Goal: Task Accomplishment & Management: Complete application form

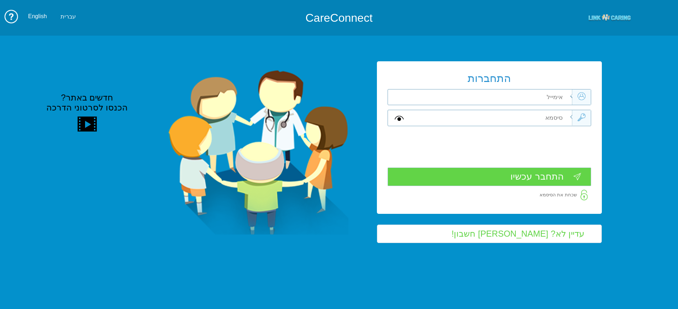
click at [276, 97] on input "text" at bounding box center [491, 96] width 161 height 15
type input "ש"
type input "[PERSON_NAME][EMAIL_ADDRESS][DOMAIN_NAME]"
click at [276, 113] on input "text" at bounding box center [491, 117] width 161 height 15
type input "A"
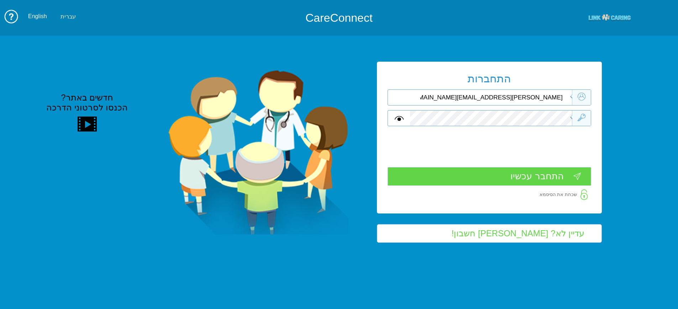
click at [276, 138] on input "התחבר עכשיו" at bounding box center [490, 176] width 204 height 19
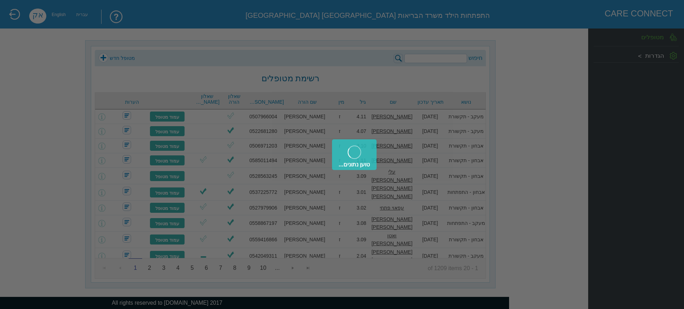
click at [453, 58] on div "טוען נתונים..." at bounding box center [342, 154] width 684 height 309
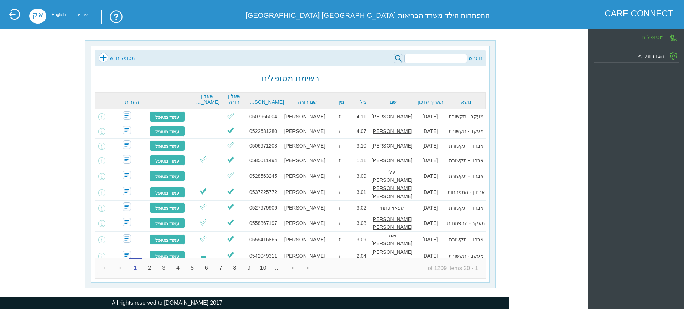
click at [449, 58] on input "search" at bounding box center [435, 58] width 63 height 9
type input "סיירה איתן"
click at [400, 58] on img at bounding box center [397, 58] width 9 height 9
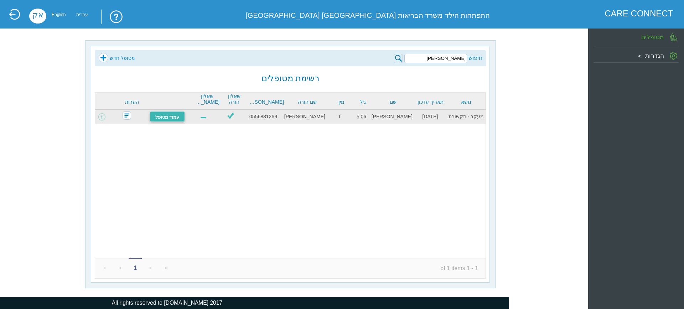
click at [168, 117] on link "עמוד מטופל" at bounding box center [168, 116] width 36 height 11
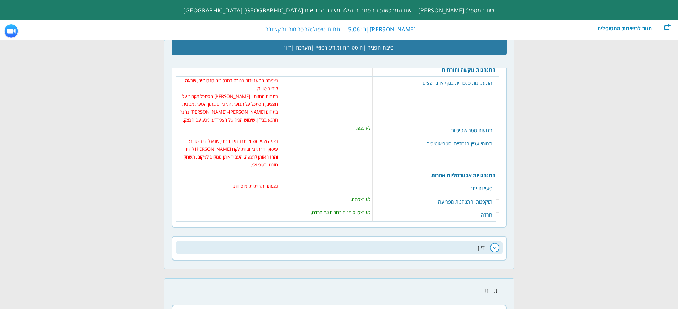
scroll to position [1385, 0]
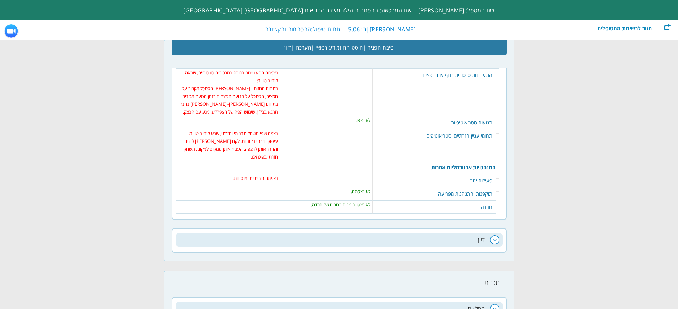
click at [459, 233] on h2 "דיון" at bounding box center [339, 240] width 327 height 14
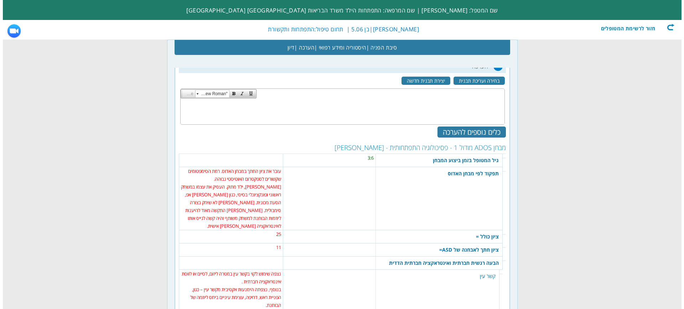
scroll to position [495, 0]
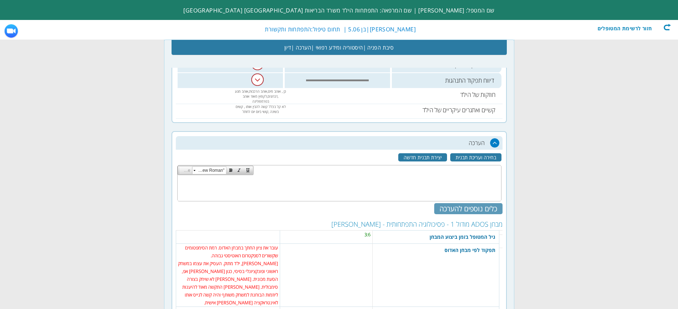
click at [461, 208] on div "כלים נוספים להערכה" at bounding box center [468, 208] width 68 height 11
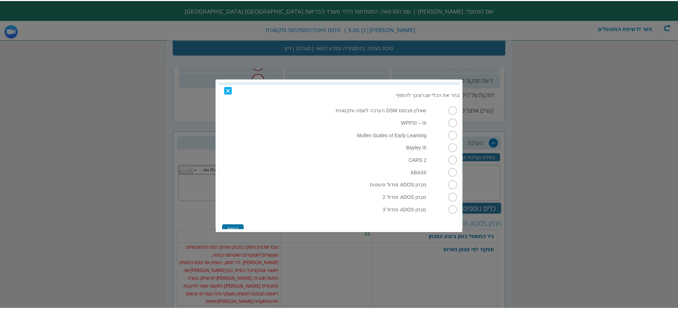
scroll to position [22, 0]
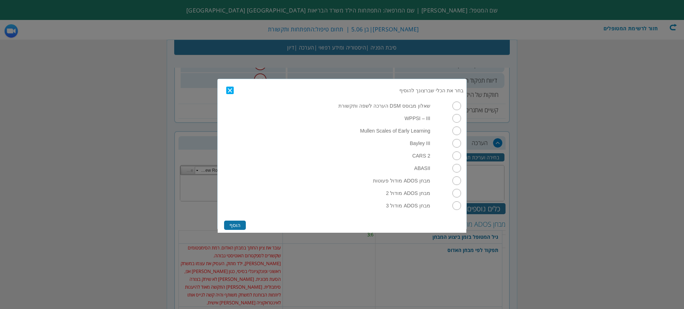
click at [232, 92] on link "Close" at bounding box center [231, 90] width 11 height 7
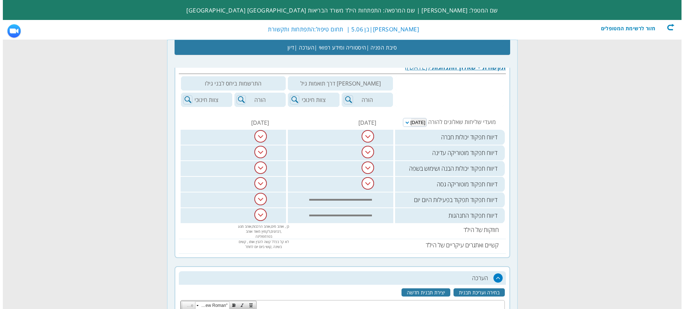
scroll to position [566, 0]
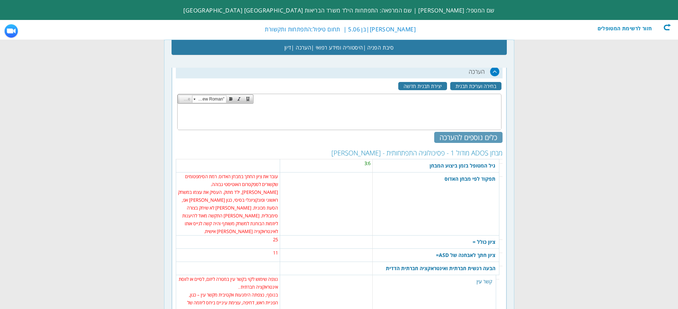
click at [476, 137] on div "כלים נוספים להערכה" at bounding box center [468, 137] width 68 height 11
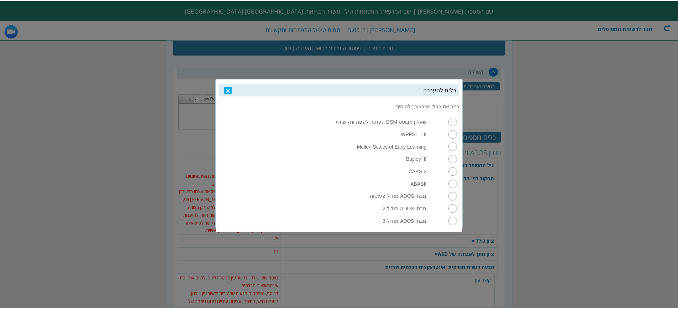
scroll to position [22, 0]
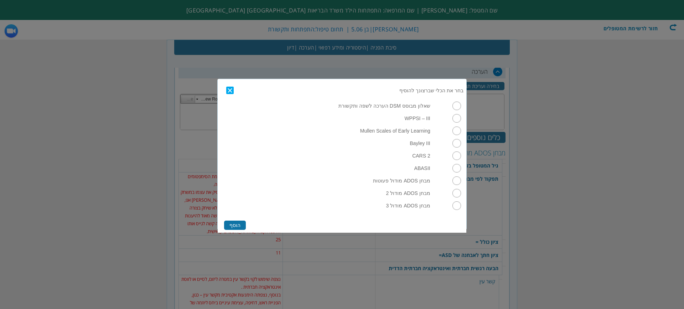
click at [228, 90] on link "Close" at bounding box center [231, 90] width 11 height 7
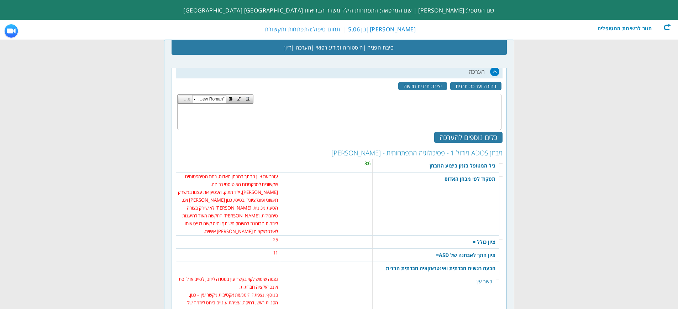
click at [361, 165] on td "3:6" at bounding box center [326, 163] width 89 height 8
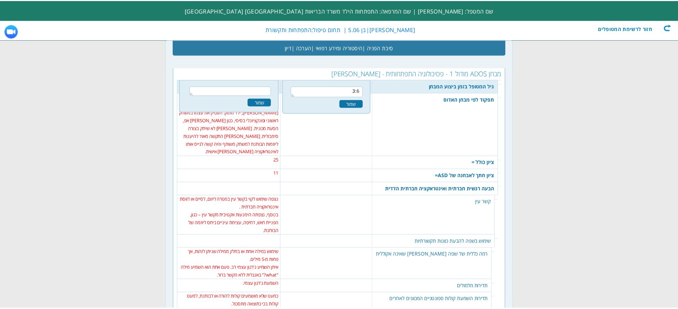
scroll to position [646, 0]
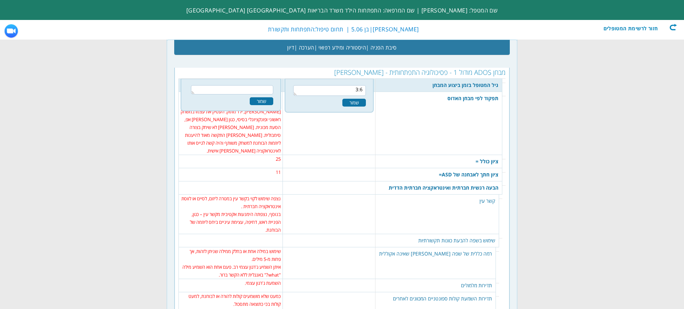
drag, startPoint x: 356, startPoint y: 89, endPoint x: 410, endPoint y: 82, distance: 55.4
click at [410, 82] on tr "גיל המטופל בזמן ביצוע המבחן 212 3:6 שמור 3:6" at bounding box center [341, 85] width 327 height 14
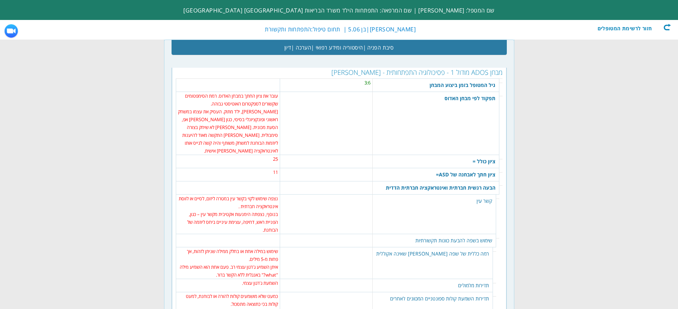
click at [371, 84] on td "3:6" at bounding box center [326, 83] width 89 height 8
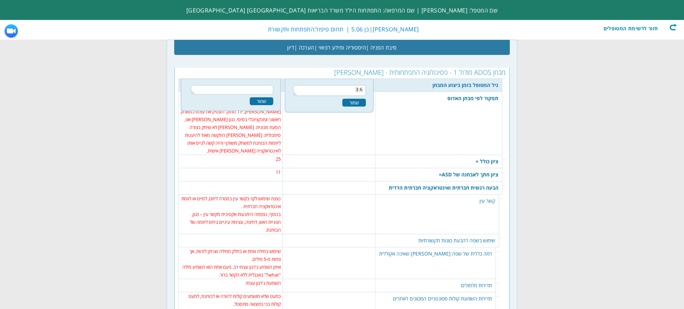
click at [345, 89] on textarea "3:6" at bounding box center [329, 90] width 73 height 11
drag, startPoint x: 345, startPoint y: 89, endPoint x: 361, endPoint y: 92, distance: 16.0
click at [361, 92] on textarea "3:6" at bounding box center [329, 90] width 73 height 11
type textarea "5:6"
click at [360, 106] on div "שמור" at bounding box center [353, 103] width 23 height 8
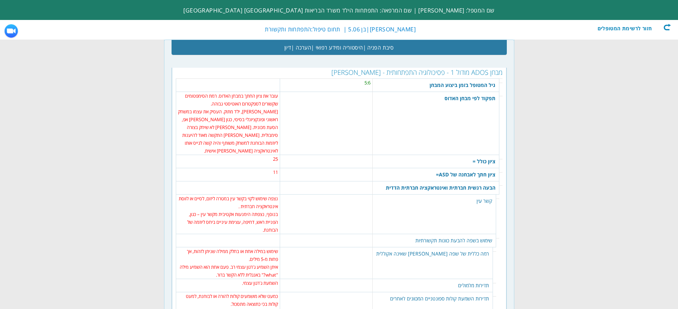
click at [261, 110] on td "[PERSON_NAME], ילד מתוק. העסיק את עצמו במשחק ראשוני ופונקציונלי בסיסי, כגון [PE…" at bounding box center [228, 131] width 100 height 47
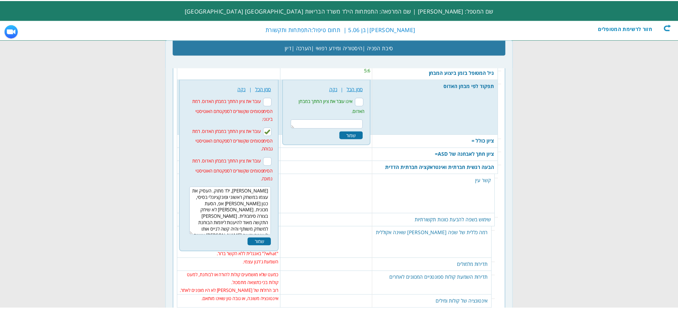
scroll to position [660, 0]
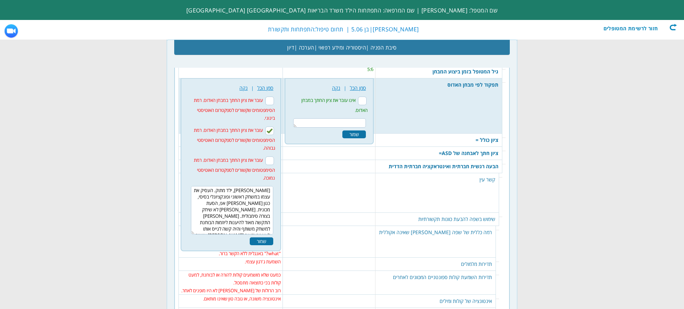
drag, startPoint x: 199, startPoint y: 225, endPoint x: 283, endPoint y: 174, distance: 98.1
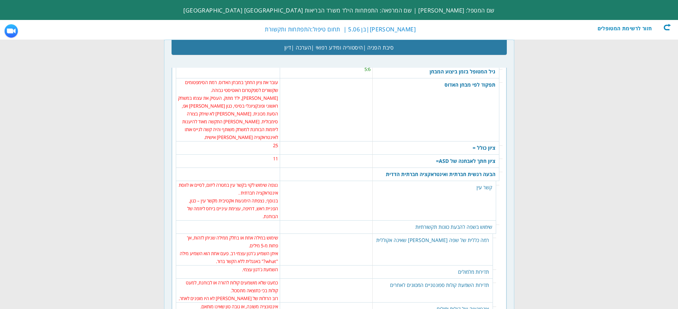
click at [247, 99] on td "[PERSON_NAME], ילד מתוק. העסיק את עצמו במשחק ראשוני ופונקציונלי בסיסי, כגון [PE…" at bounding box center [228, 117] width 100 height 47
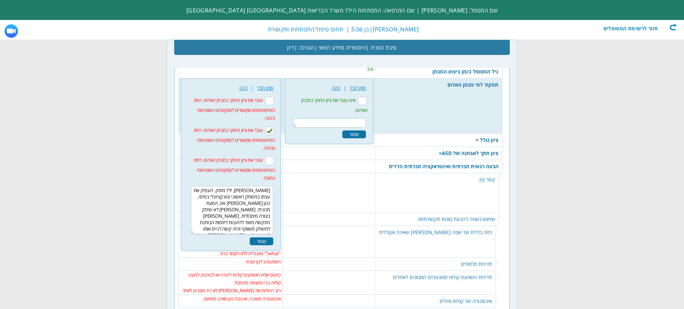
drag, startPoint x: 203, startPoint y: 222, endPoint x: 272, endPoint y: 182, distance: 79.9
click at [272, 182] on div "214 נקה | סמן הכל עובר את ציון החתך במבחן האדוס. רמת הסימפטומים שקשורים לספקטרו…" at bounding box center [231, 164] width 92 height 164
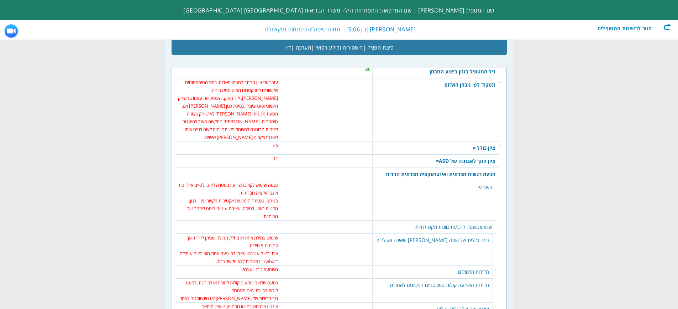
click at [247, 108] on td "[PERSON_NAME], ילד מתוק. העסיק את עצמו במשחק ראשוני ופונקציונלי בסיסי, כגון [PE…" at bounding box center [228, 117] width 100 height 47
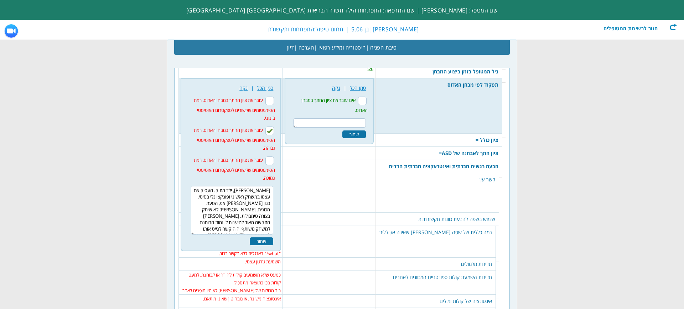
click at [204, 223] on textarea "[PERSON_NAME], ילד מתוק. העסיק את עצמו במשחק ראשוני ופונקציונלי בסיסי, כגון [PE…" at bounding box center [232, 210] width 83 height 48
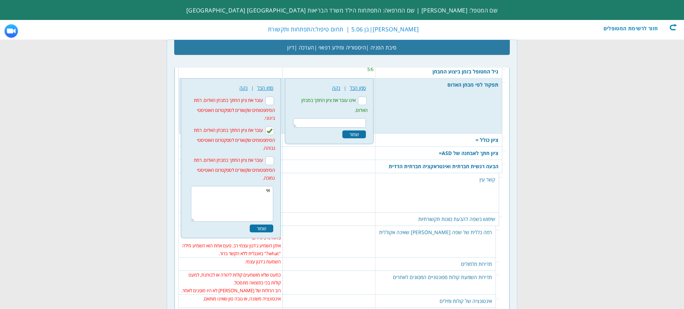
type textarea "א"
click at [260, 228] on div "שמור" at bounding box center [261, 228] width 23 height 8
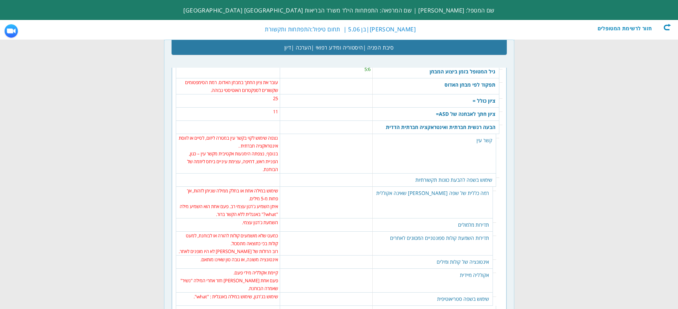
click at [271, 96] on td "25" at bounding box center [228, 98] width 100 height 8
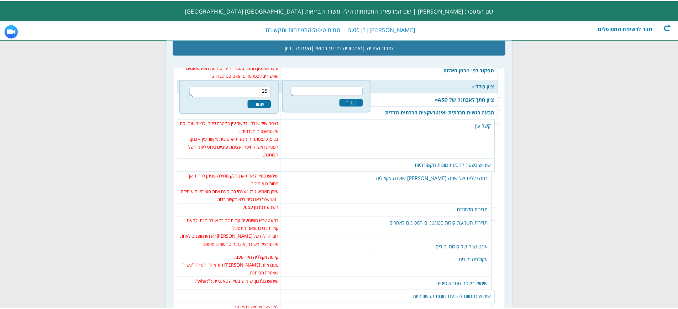
scroll to position [676, 0]
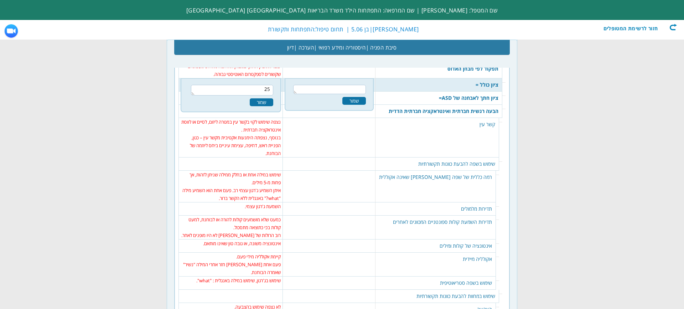
click at [271, 88] on textarea "25" at bounding box center [232, 90] width 83 height 11
type textarea "26"
click at [266, 100] on div "שמור" at bounding box center [261, 102] width 23 height 8
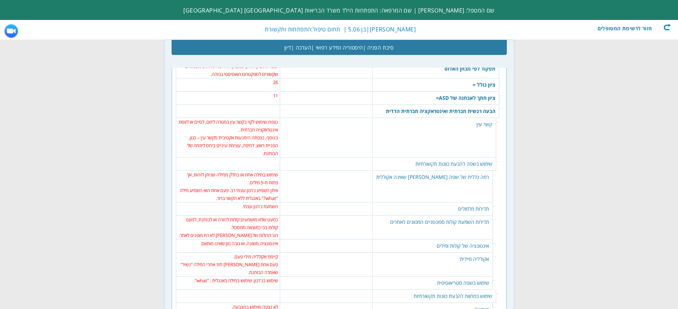
click at [256, 189] on td "איתן השמיע ג'רגון עצמי רב. פעם אחת הוא השמיע מילה "what?" באנגלית ללא הקשר ברור." at bounding box center [228, 194] width 100 height 16
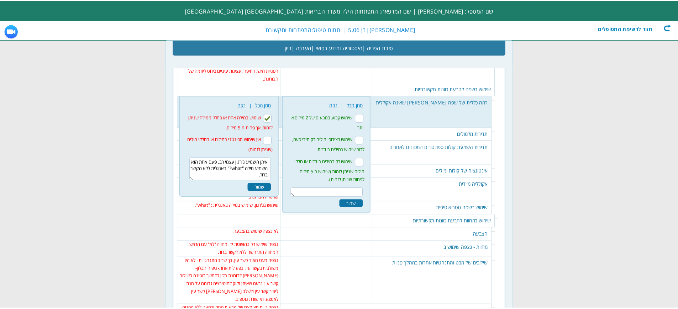
scroll to position [768, 0]
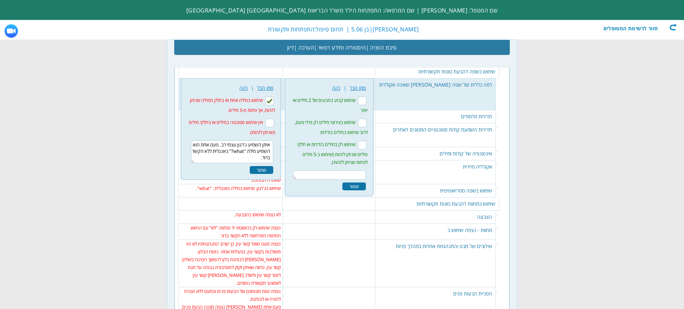
drag, startPoint x: 240, startPoint y: 161, endPoint x: 274, endPoint y: 143, distance: 38.5
click at [274, 143] on div "226 נקה | סמן הכל שימוש במילה אחת או בחלק ממילה שניתן לזהות, אך פחות מ-5 מילים.…" at bounding box center [231, 128] width 92 height 93
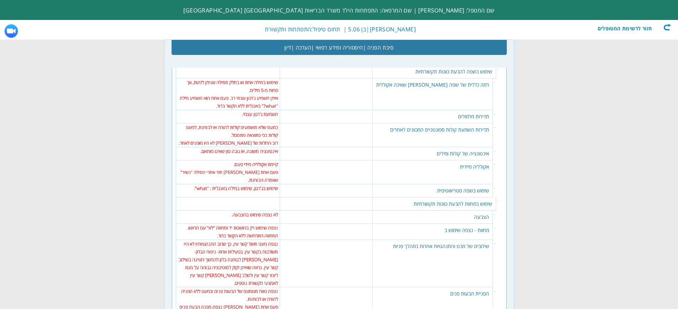
click at [274, 136] on td "כמעט שלא מושמעים קולות להורה או לבוחנת, למעט קולות בכי כתוצאה מתסכול." at bounding box center [228, 131] width 100 height 16
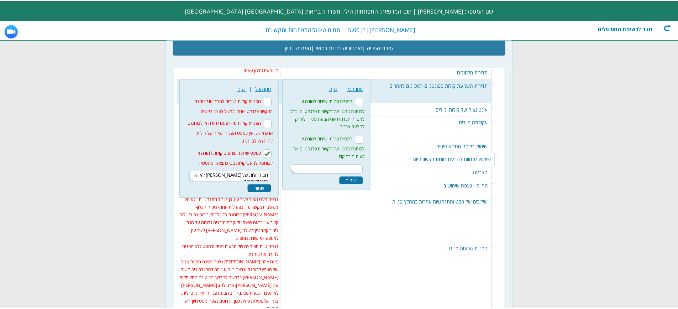
scroll to position [813, 0]
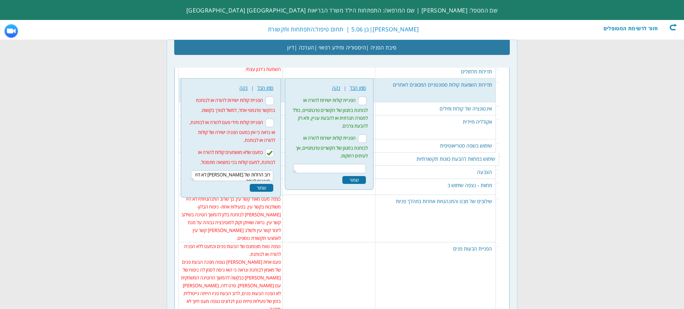
click at [591, 118] on form "Close כלים להערכה בחר את הכלי שברצונך להוסיף שאלון מבוסס DSM הערכה לשפה ותקשורת…" at bounding box center [342, 67] width 684 height 1761
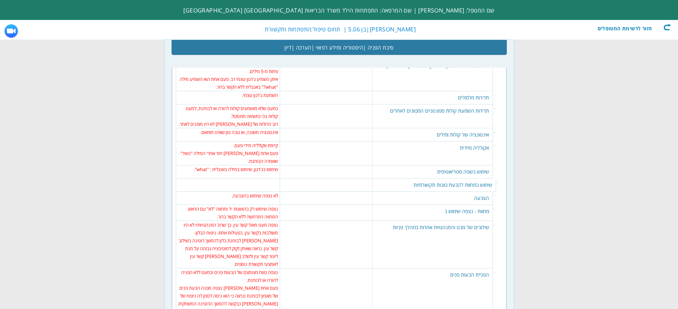
scroll to position [742, 0]
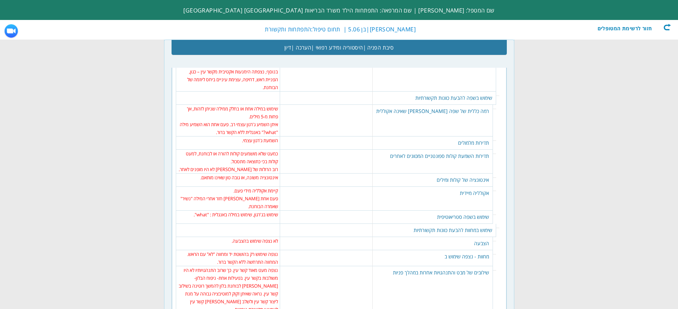
click at [254, 123] on td "איתן השמיע ג'רגון עצמי רב. פעם אחת הוא השמיע מילה "what?" באנגלית ללא הקשר ברור." at bounding box center [228, 128] width 100 height 16
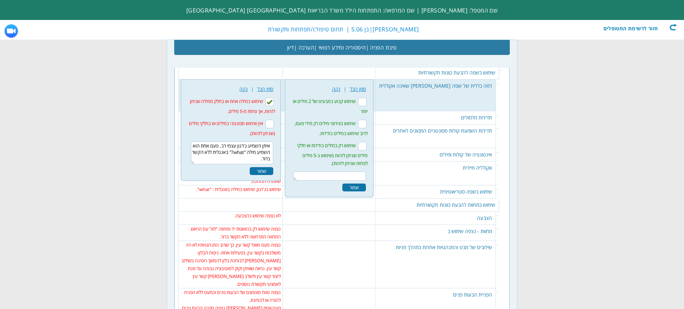
scroll to position [768, 0]
drag, startPoint x: 236, startPoint y: 159, endPoint x: 250, endPoint y: 152, distance: 15.4
click at [250, 152] on textarea "איתן השמיע ג'רגון עצמי רב. פעם אחת הוא השמיע מילה "what?" באנגלית ללא הקשר ברור." at bounding box center [232, 151] width 83 height 23
type textarea "א"
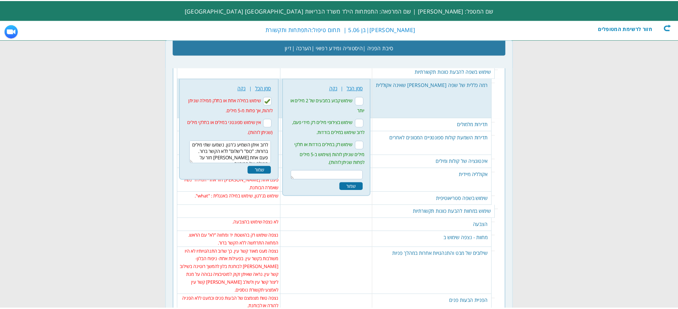
scroll to position [4, 0]
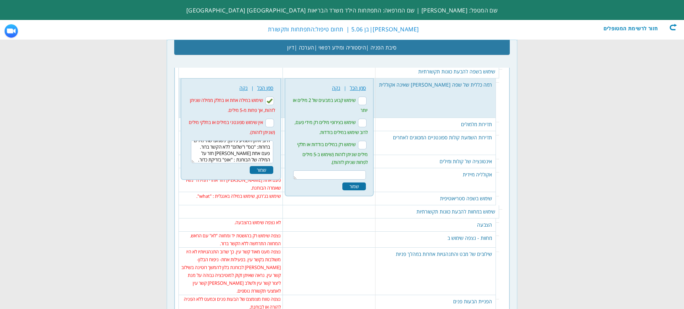
type textarea "לרוב איתן השמיע ג'רגון. נשמעו שתי מילים ברורות: "כוס" ו"שלום" ללא הקשר ברור. פע…"
click at [266, 168] on div "שמור" at bounding box center [261, 170] width 23 height 8
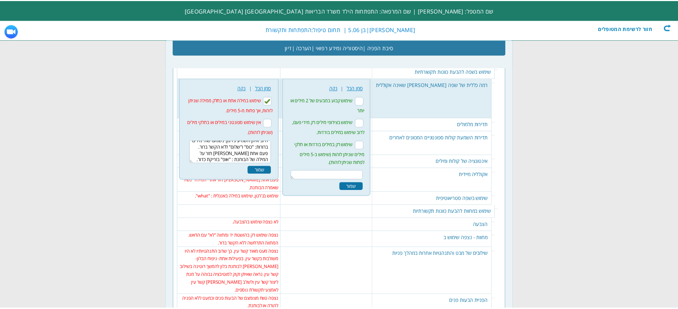
scroll to position [0, 0]
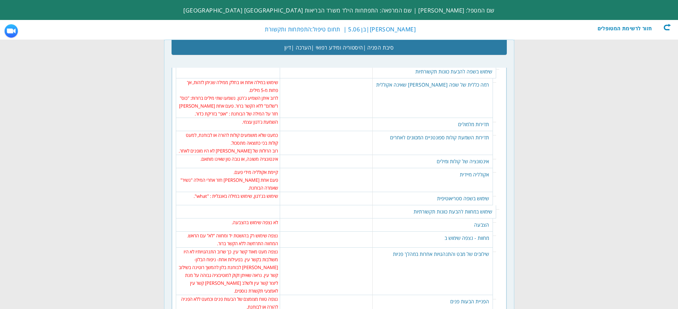
click at [253, 125] on td "השמעת ג'רגון עצמי." at bounding box center [228, 122] width 100 height 8
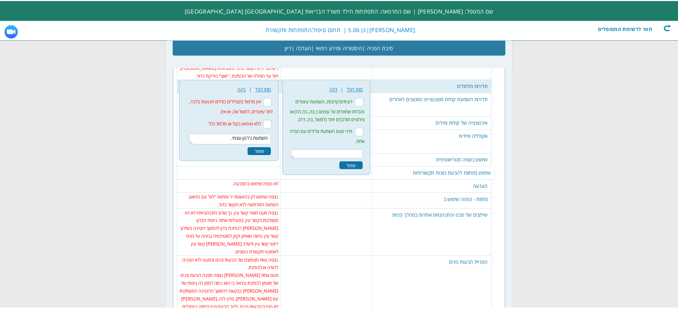
scroll to position [808, 0]
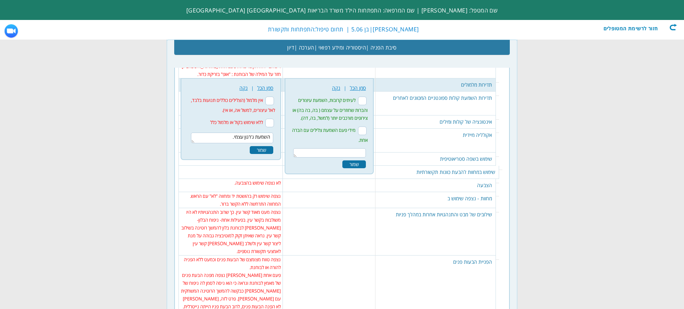
click at [267, 151] on div "שמור" at bounding box center [261, 150] width 23 height 8
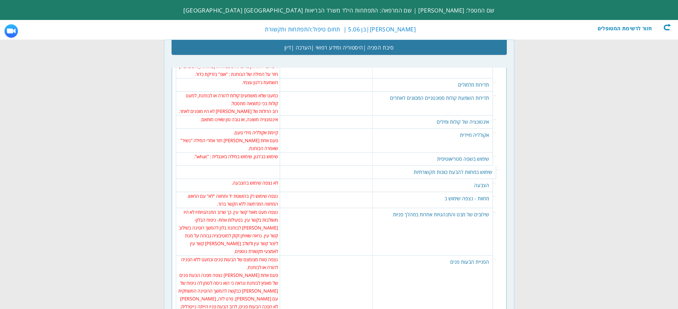
click at [265, 100] on td "כמעט שלא מושמעים קולות להורה או לבוחנת, למעט קולות בכי כתוצאה מתסכול." at bounding box center [228, 99] width 100 height 16
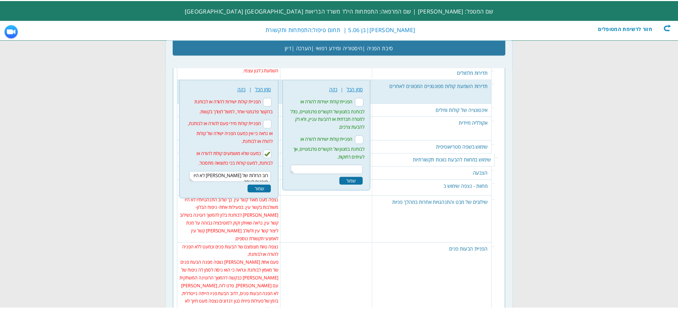
scroll to position [821, 0]
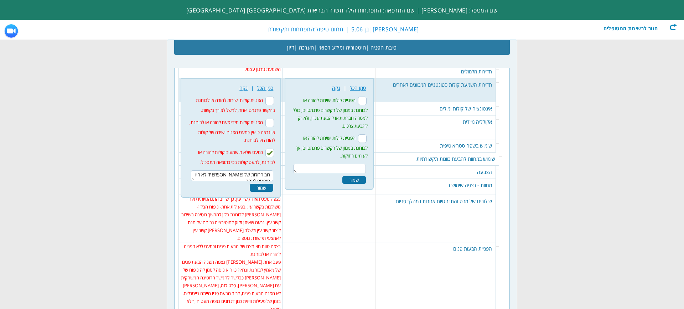
click at [260, 190] on div "שמור" at bounding box center [261, 188] width 23 height 8
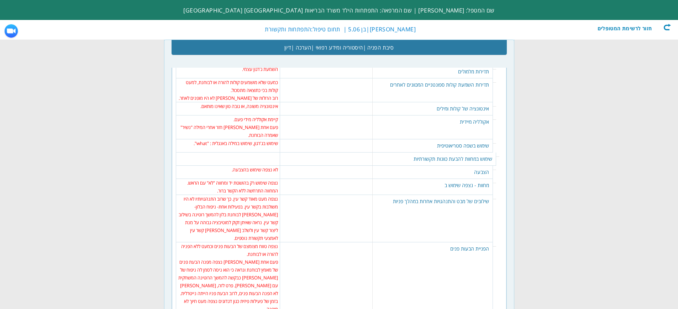
click at [223, 130] on td "פעם אחת [PERSON_NAME] חזר אחרי המילה "נשיר" שאמרה הבוחנת." at bounding box center [228, 131] width 100 height 16
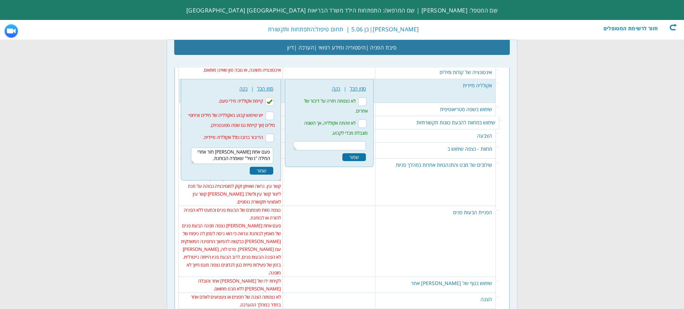
scroll to position [858, 0]
drag, startPoint x: 224, startPoint y: 160, endPoint x: 273, endPoint y: 151, distance: 49.6
click at [273, 151] on textarea "פעם אחת [PERSON_NAME] חזר אחרי המילה "נשיר" שאמרה הבוחנת." at bounding box center [232, 155] width 83 height 16
click at [270, 100] on input "קיימת אקולליה מידי פעם." at bounding box center [269, 100] width 9 height 9
checkbox input "false"
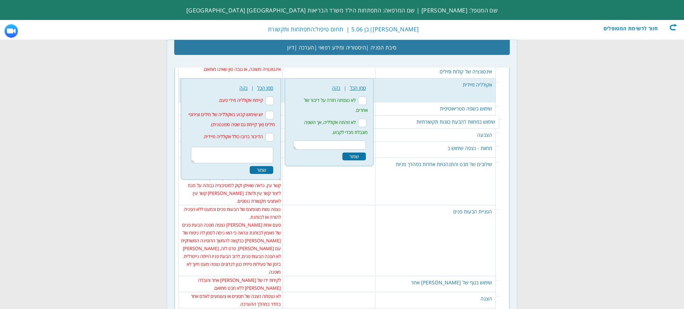
click at [260, 157] on textarea "פעם אחת [PERSON_NAME] חזר אחרי המילה "נשיר" שאמרה הבוחנת." at bounding box center [232, 155] width 83 height 16
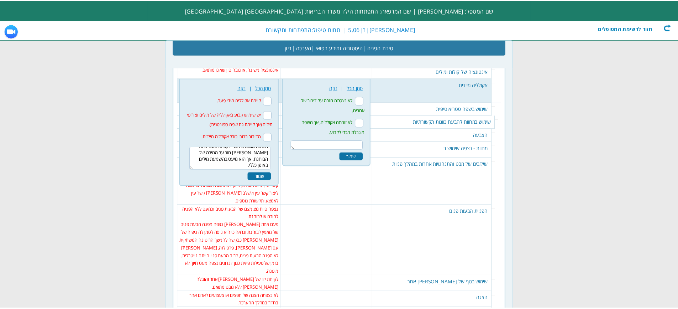
scroll to position [0, 0]
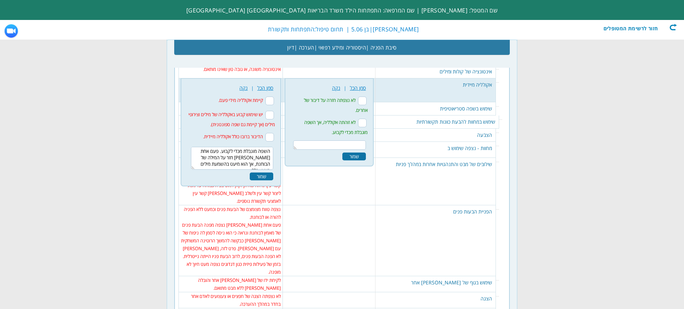
type textarea "השפה מוגבלת מכדי לקבוע. פעם אחת [PERSON_NAME] חזר על המילה של הבוחנת, אך הוא מי…"
click at [254, 175] on div "שמור" at bounding box center [261, 176] width 23 height 8
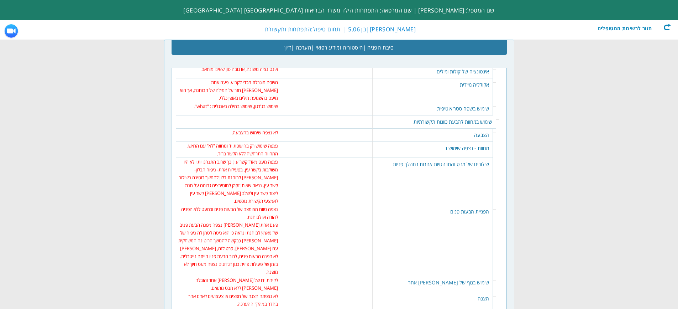
click at [239, 109] on td "שימוש בג'רגון, שימוש במילה באנגלית : "what"." at bounding box center [228, 106] width 100 height 8
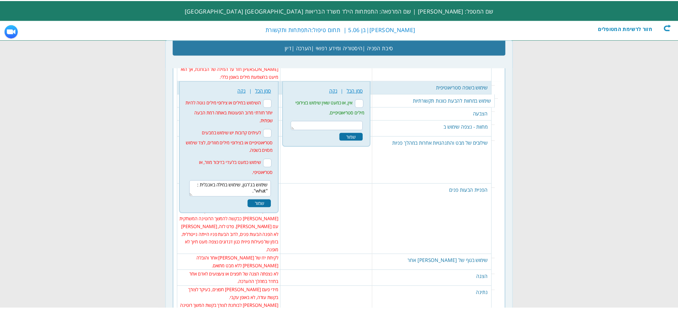
scroll to position [882, 0]
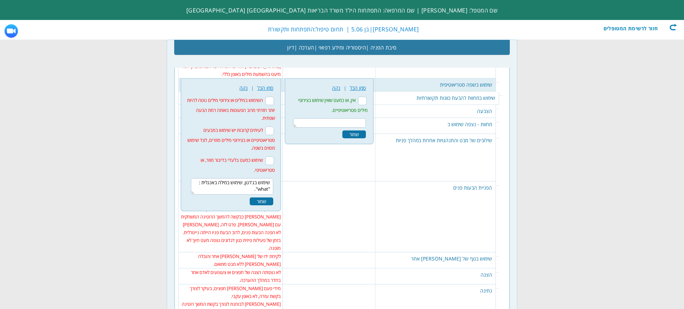
drag, startPoint x: 239, startPoint y: 192, endPoint x: 275, endPoint y: 183, distance: 37.4
click at [275, 183] on div "236 נקה | סמן הכל השימוש במילים או צירופי מילים נוטה להיות יותר חזרתי מרוב הפעו…" at bounding box center [231, 144] width 92 height 125
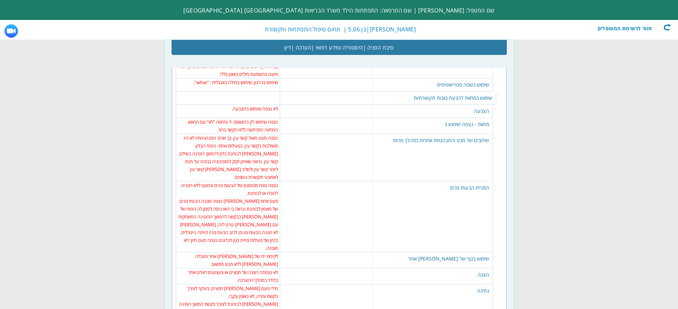
click at [273, 87] on td "236 נקה | סמן הכל" at bounding box center [228, 84] width 104 height 13
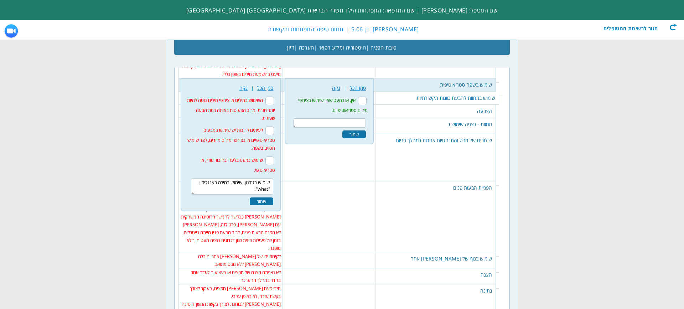
drag, startPoint x: 251, startPoint y: 189, endPoint x: 265, endPoint y: 181, distance: 16.1
click at [265, 181] on textarea "שימוש בג'רגון, שימוש במילה באנגלית : "what"." at bounding box center [232, 186] width 83 height 16
type textarea "ש"
type textarea "שימוש בג'רגון בעיקר"
click at [267, 201] on div "שמור" at bounding box center [261, 201] width 23 height 8
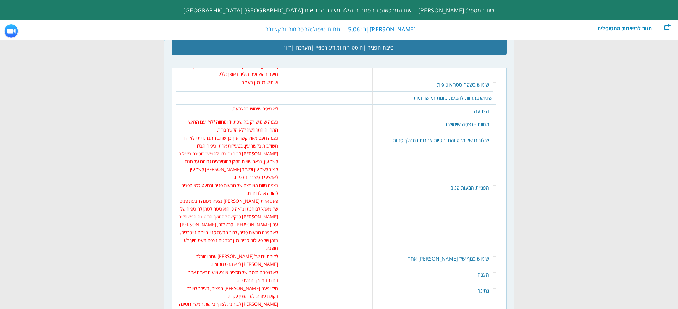
click at [248, 112] on td "לא נצפה שימוש בהצבעה." at bounding box center [228, 109] width 100 height 8
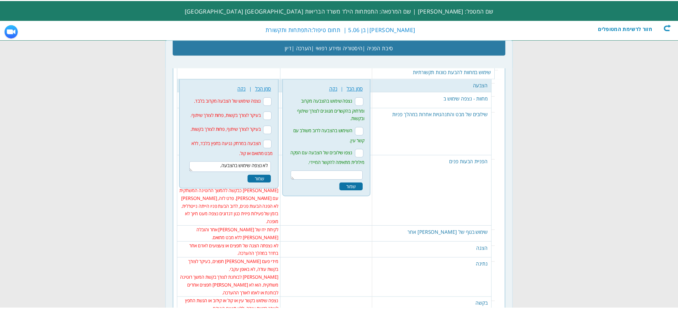
scroll to position [908, 0]
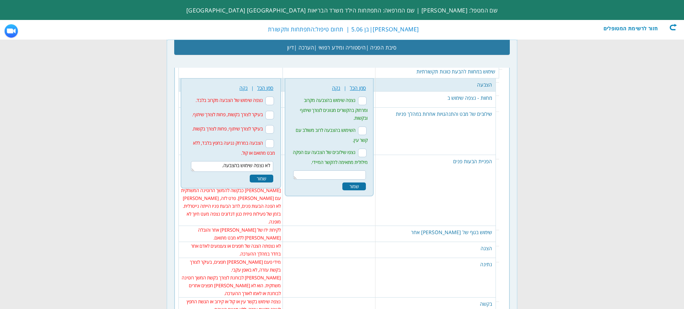
click at [262, 177] on div "שמור" at bounding box center [261, 178] width 23 height 8
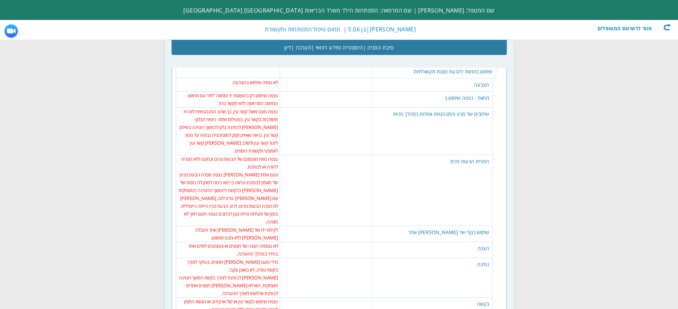
click at [265, 96] on td "נצפה שימוש רק בהושטת יד ומחווה "לא" עם הראש. המחווה התרחשה ללא הקשר ברור." at bounding box center [228, 99] width 100 height 16
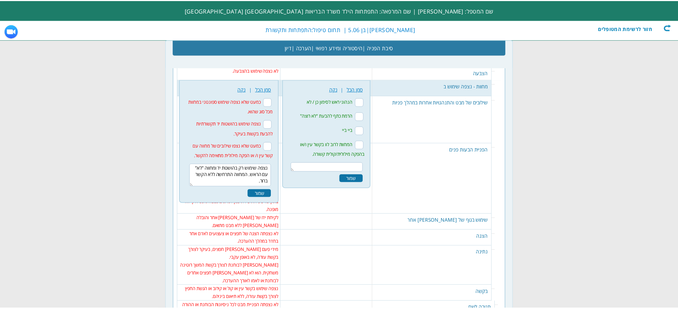
scroll to position [921, 0]
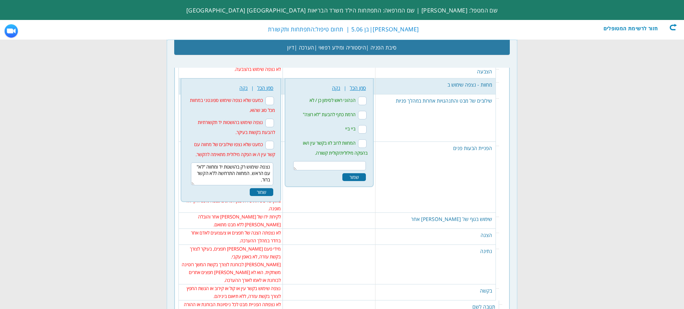
drag, startPoint x: 245, startPoint y: 181, endPoint x: 218, endPoint y: 168, distance: 29.8
click at [218, 168] on textarea "נצפה שימוש רק בהושטת יד ומחווה "לא" עם הראש. המחווה התרחשה ללא הקשר ברור." at bounding box center [232, 173] width 83 height 23
type textarea "נצפה שימוש רק בהושטת יד פעם אחת כחלק מרוטינה. המחווה לא חזרה על עצמה"
click at [255, 191] on div "שמור" at bounding box center [261, 192] width 23 height 8
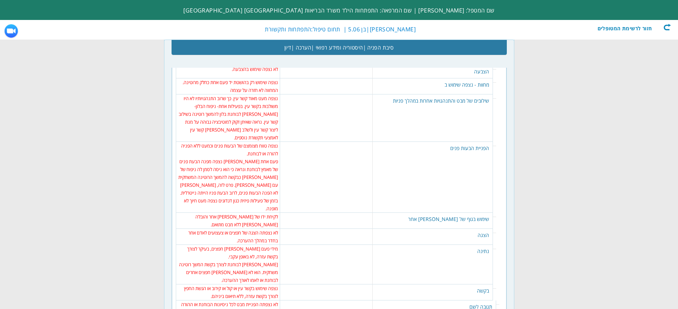
click at [260, 106] on td "נצפה מעט מאוד קשר עין. כך שרוב התנהגויותיו לא היו משולבות בקשר עין. בפעילות אחת…" at bounding box center [228, 117] width 100 height 47
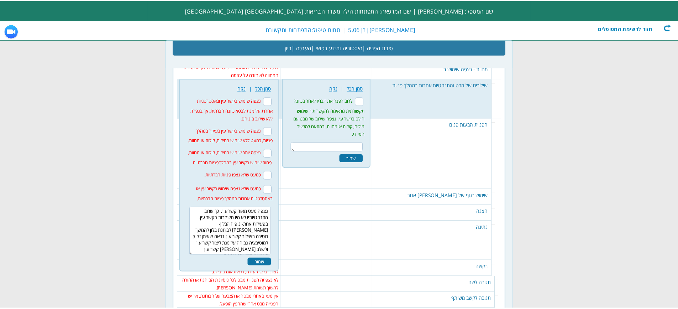
scroll to position [937, 0]
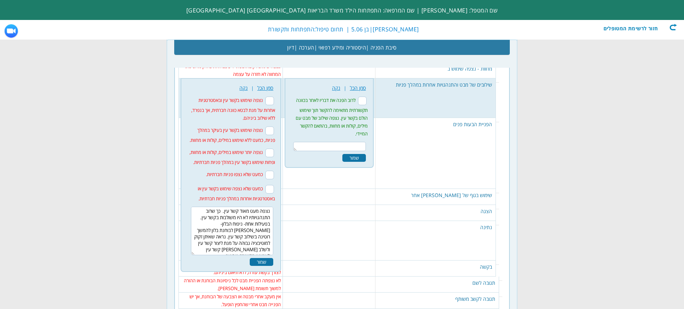
drag, startPoint x: 210, startPoint y: 248, endPoint x: 274, endPoint y: 209, distance: 75.5
click at [273, 209] on textarea "נצפה מעט מאוד קשר עין. כך שרוב התנהגויותיו לא היו משולבות בקשר עין. בפעילות אחת…" at bounding box center [232, 230] width 83 height 48
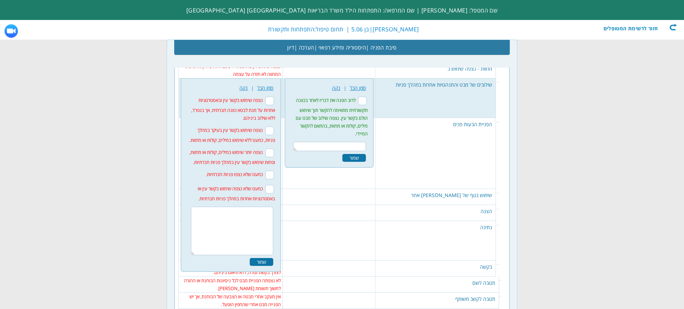
click at [268, 189] on input "כמעט שלא נצפה שימוש בקשר עין או באסטרטגיות אחרות במהלך פניות חברתיות." at bounding box center [269, 189] width 9 height 9
checkbox input "true"
click at [262, 265] on div "שמור" at bounding box center [261, 262] width 23 height 8
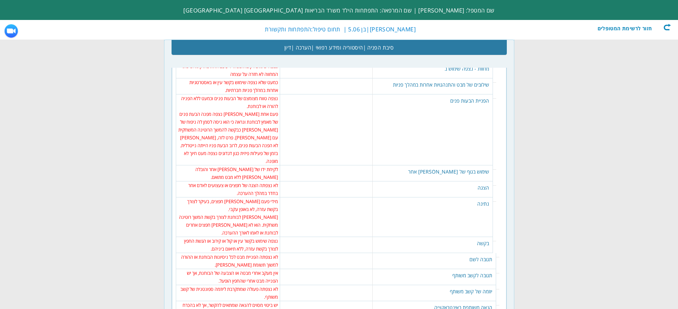
click at [242, 114] on td "פעם אחת [PERSON_NAME] נצפה מפנה הבעת פנים של מאמץ לבוחנת ונראה כי הוא ניסה לסמן…" at bounding box center [228, 137] width 100 height 55
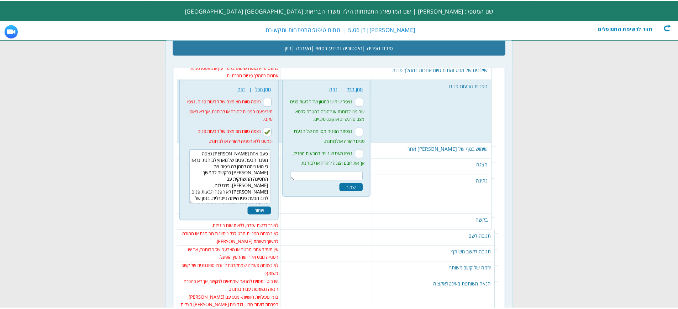
scroll to position [953, 0]
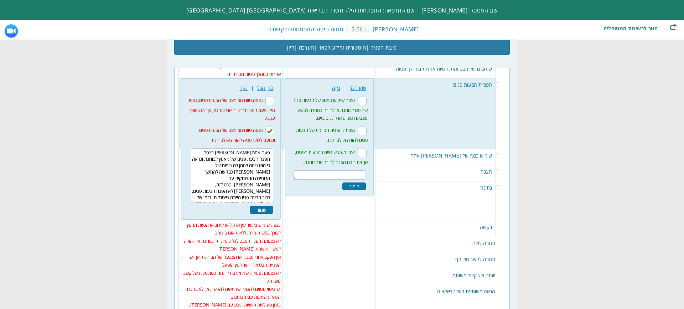
drag, startPoint x: 197, startPoint y: 193, endPoint x: 276, endPoint y: 143, distance: 92.9
click at [276, 143] on div "246 נקה | סמן הכל נצפה טווח מצומצם של הבעות פנים, נצפו מידי פעם הפניות להורה או…" at bounding box center [231, 148] width 92 height 133
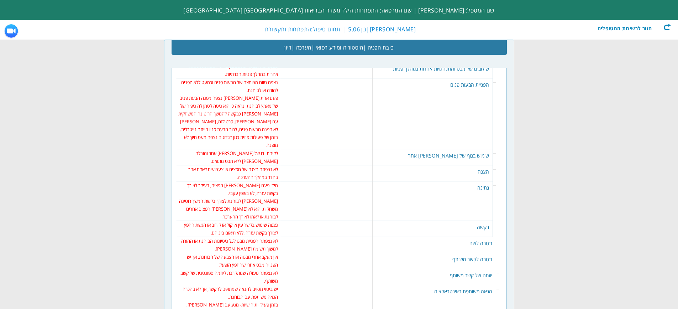
click at [258, 109] on td "פעם אחת [PERSON_NAME] נצפה מפנה הבעת פנים של מאמץ לבוחנת ונראה כי הוא ניסה לסמן…" at bounding box center [228, 121] width 100 height 55
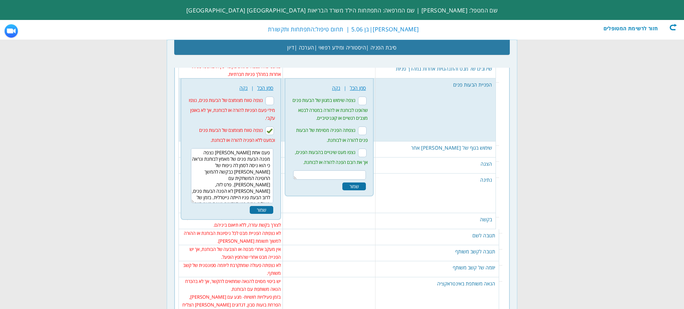
drag, startPoint x: 202, startPoint y: 194, endPoint x: 266, endPoint y: 154, distance: 75.8
click at [266, 154] on textarea "פעם אחת [PERSON_NAME] נצפה מפנה הבעת פנים של מאמץ לבוחנת ונראה כי הוא ניסה לסמן…" at bounding box center [232, 175] width 83 height 55
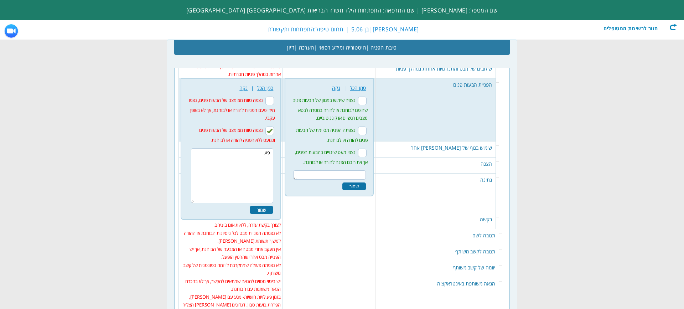
type textarea "פ"
click at [271, 209] on div "שמור" at bounding box center [261, 210] width 23 height 8
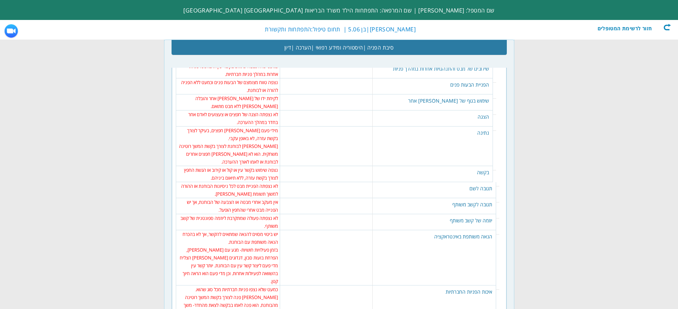
click at [239, 101] on td "לקיחת ידו של [PERSON_NAME] אחר והובלה [PERSON_NAME] ללא מבט מתואם." at bounding box center [228, 102] width 100 height 16
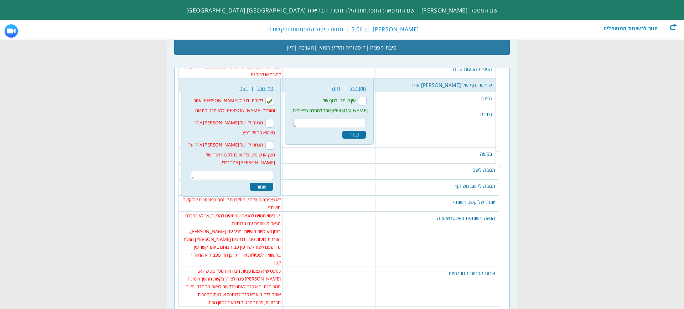
scroll to position [969, 0]
click at [262, 170] on textarea at bounding box center [232, 174] width 83 height 9
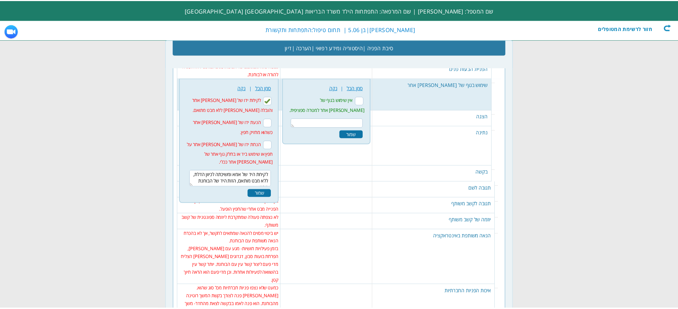
scroll to position [4, 0]
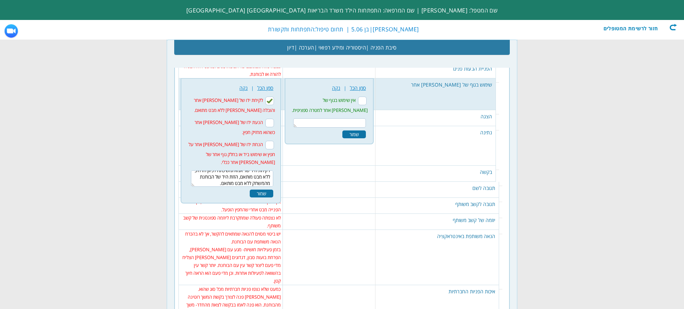
type textarea "לקיחת היד של אמא ומשיכתה לכיוון הדלת, ללא מבט מותאם, הזזת היד של הבוחנת מהמשחק …"
click at [262, 189] on div "שמור" at bounding box center [261, 193] width 23 height 8
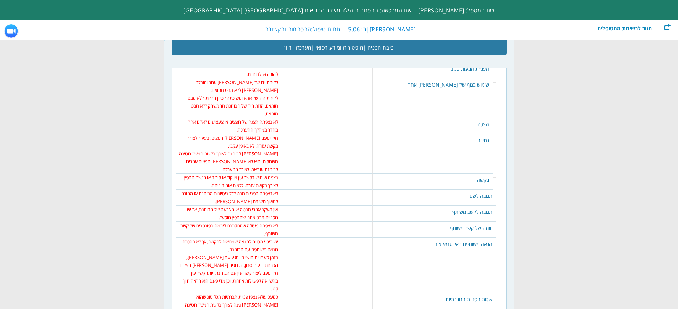
scroll to position [0, 0]
click at [231, 118] on td "לא נצפתה הצגה של חפצים או צעצועים לאדם אחר בחדר במהלך ההערכה." at bounding box center [228, 126] width 100 height 16
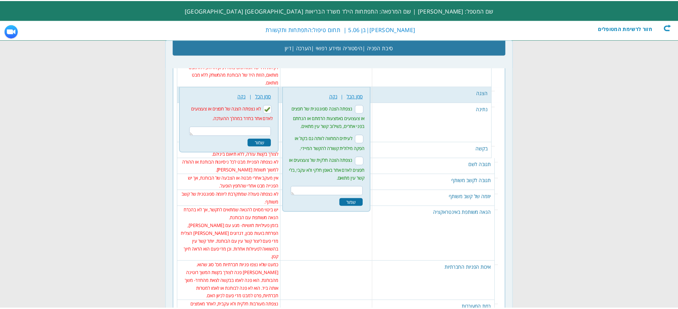
scroll to position [1001, 0]
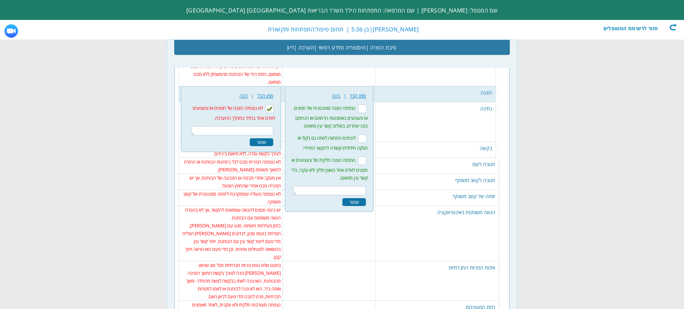
click at [256, 138] on div "שמור" at bounding box center [261, 142] width 23 height 8
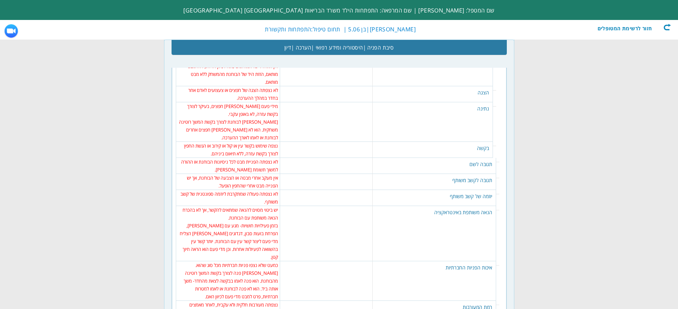
click at [257, 108] on td "מידי פעם [PERSON_NAME] חפצים, בעיקר לצורך בקשת עזרה, לא באופן עקבי." at bounding box center [228, 110] width 100 height 16
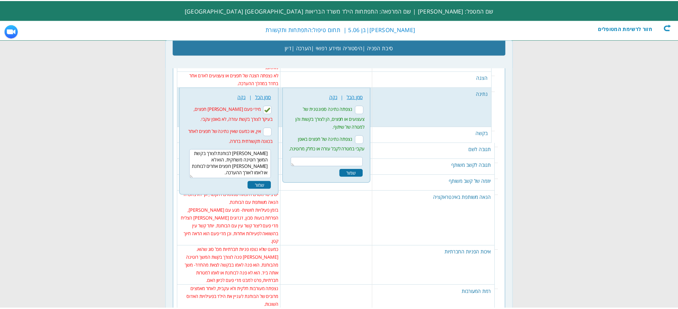
scroll to position [1017, 0]
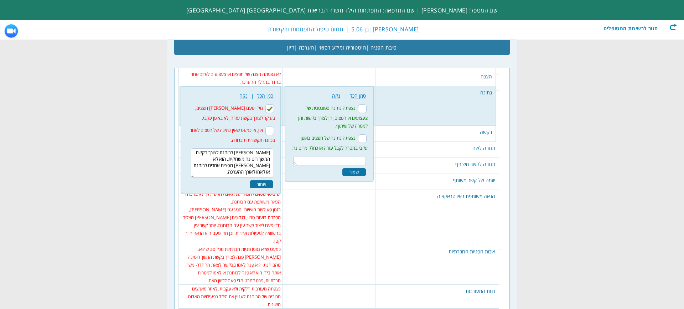
drag, startPoint x: 208, startPoint y: 162, endPoint x: 272, endPoint y: 145, distance: 66.0
click at [272, 148] on textarea "[PERSON_NAME] לבוחנת לצורך בקשת המשך רוטינה משחקית. הוא לא [PERSON_NAME] חפצים …" at bounding box center [232, 162] width 83 height 29
click at [272, 104] on input "מידי פעם [PERSON_NAME] חפצים, בעיקר לצורך בקשת עזרה, לא באופן עקבי." at bounding box center [269, 108] width 9 height 9
checkbox input "false"
click at [271, 126] on input "אין, או כמעט שאין נתינה של חפצים לאחר בכוונה תקשורתית ברורה." at bounding box center [269, 130] width 9 height 9
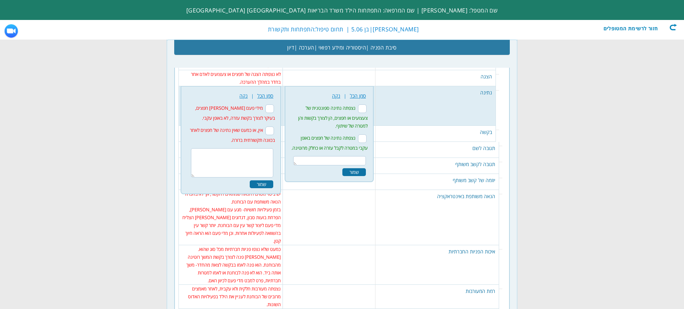
checkbox input "true"
click at [260, 180] on div "שמור" at bounding box center [261, 184] width 23 height 8
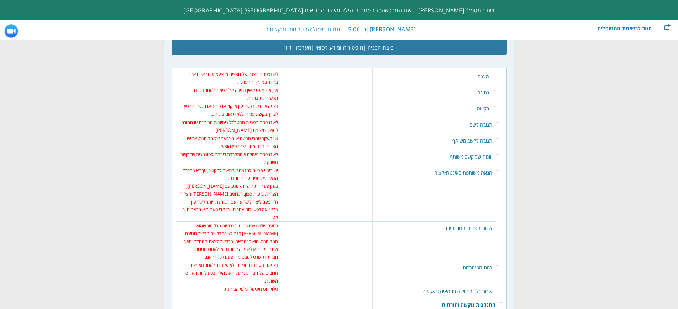
click at [262, 102] on td "נצפה שימוש בקשר עין או קול או קירוב או הגשת החפץ לצורך בקשת עזרה, ללא תיאום בינ…" at bounding box center [228, 110] width 100 height 16
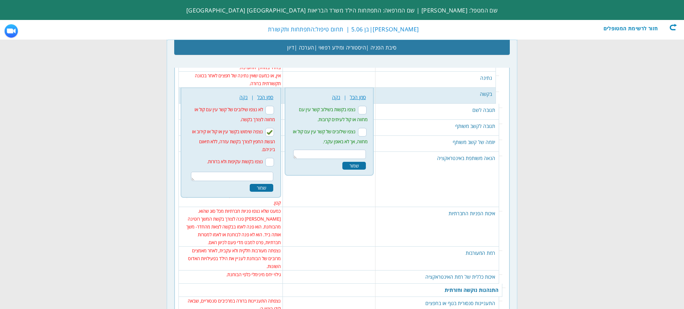
scroll to position [1033, 0]
click at [271, 126] on input "נצפה שימוש בקשר עין או קול או קירוב או הגשת החפץ לצורך בקשת עזרה, ללא תיאום בינ…" at bounding box center [269, 130] width 9 height 9
checkbox input "false"
click at [268, 170] on textarea at bounding box center [232, 174] width 83 height 9
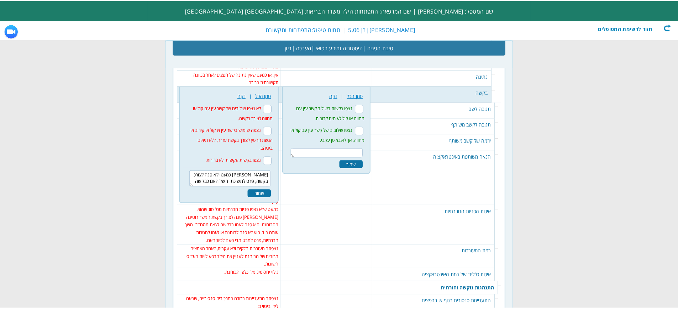
scroll to position [4, 0]
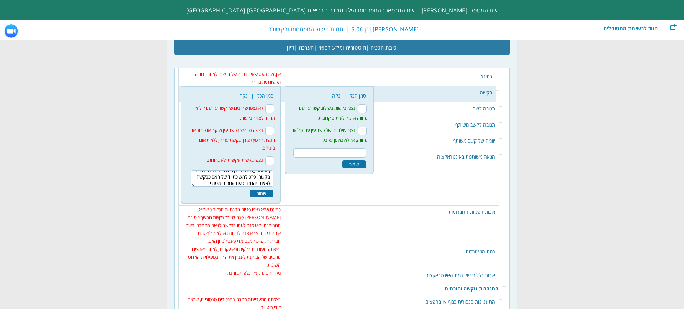
type textarea "[PERSON_NAME] כמעט ולא פנה לצורכי בקשה, פרט למשיכת יד של האם כבקשה לצאת מהחדרופ…"
click at [269, 189] on div "שמור" at bounding box center [261, 193] width 23 height 8
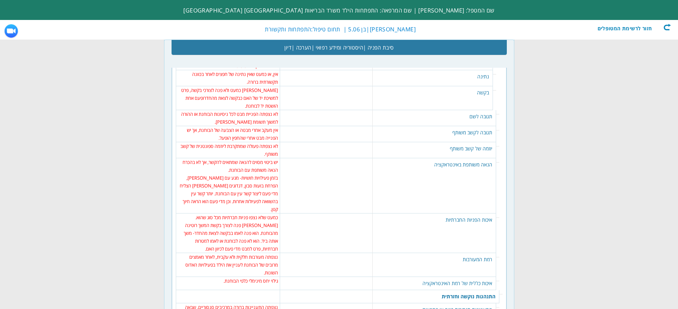
scroll to position [0, 0]
click at [241, 126] on td "אין מעקב אחרי מבטה או הצבעה של הבוחנת, אך יש הפנייה מבט אחרי שהחפץ הופעל." at bounding box center [228, 134] width 100 height 16
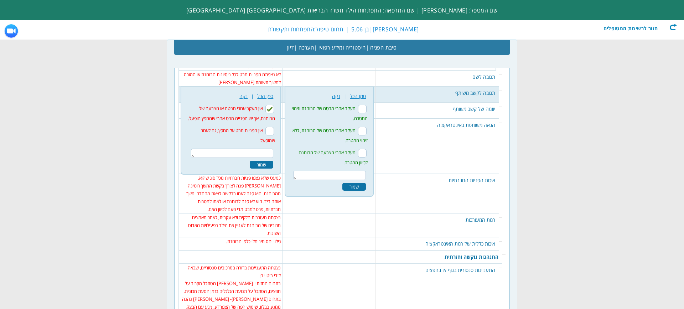
scroll to position [1073, 0]
click at [271, 104] on input "אין מעקב אחרי מבטה או הצבעה של הבוחנת, אך יש הפנייה מבט אחרי שהחפץ הופעל." at bounding box center [269, 108] width 9 height 9
checkbox input "false"
click at [271, 126] on input "אין הפניית מבט אל החפץ, גם לאחר שהופעל." at bounding box center [269, 130] width 9 height 9
checkbox input "true"
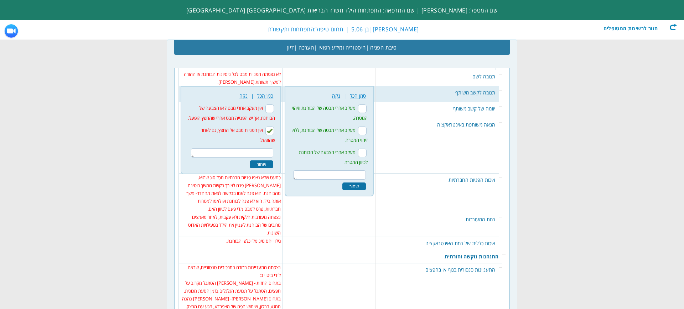
click at [261, 160] on div "שמור" at bounding box center [261, 164] width 23 height 8
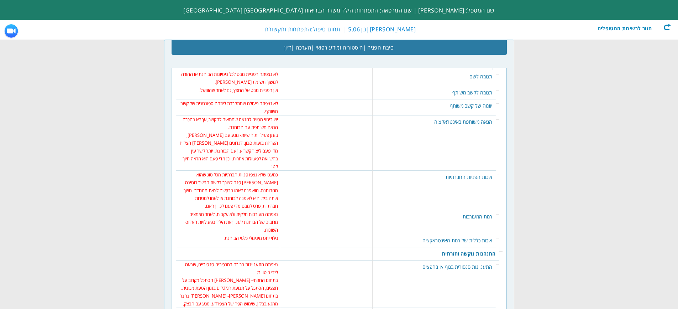
click at [240, 101] on td "לא נצפתה פעולה שמתקרבת ליוזמה ספונטנית של קשב משותף." at bounding box center [228, 107] width 100 height 16
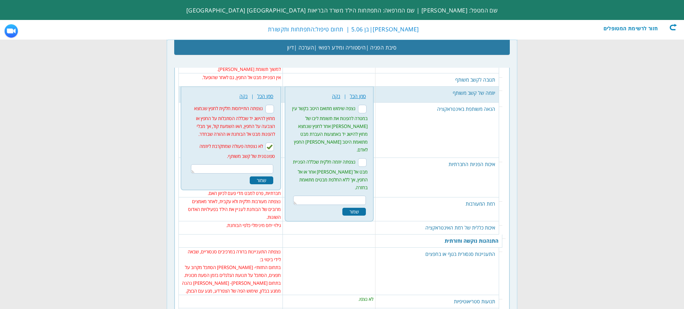
scroll to position [1086, 0]
click at [268, 176] on div "שמור" at bounding box center [261, 180] width 23 height 8
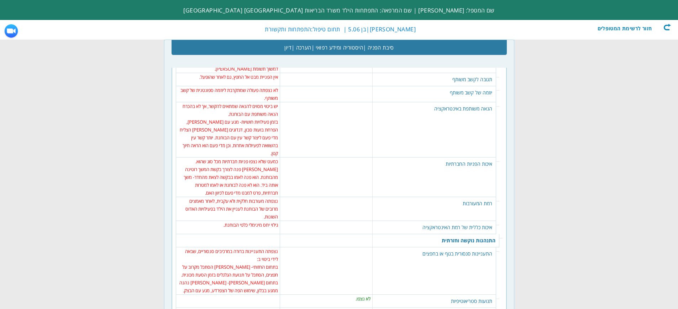
click at [252, 108] on td "יש ביטוי מסוים להנאה שמתאים להקשר, אך לא בהכרח הנאה משותפת עם הבוחנת." at bounding box center [228, 110] width 100 height 16
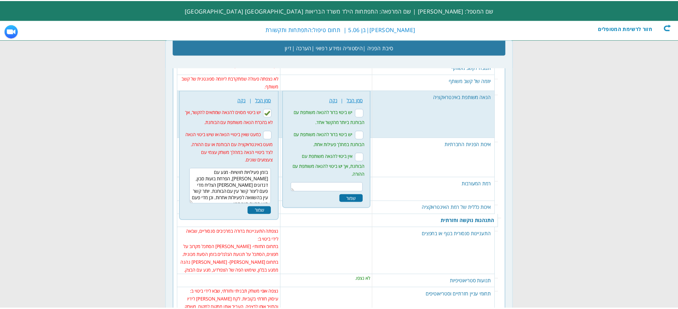
scroll to position [1102, 0]
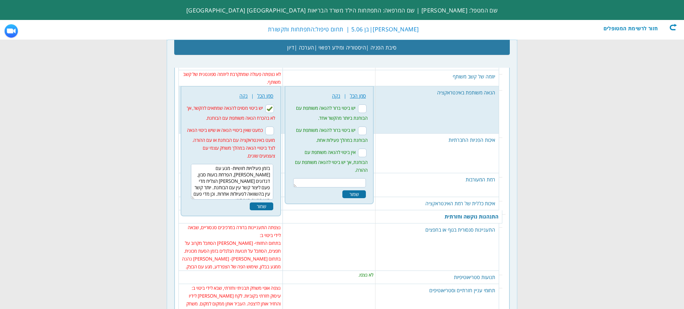
drag, startPoint x: 221, startPoint y: 187, endPoint x: 273, endPoint y: 163, distance: 57.2
click at [273, 164] on textarea "בזמן פעילויות חושיות- מגע עם [PERSON_NAME], הפרחת בועות סבון, דגדוגים [PERSON_N…" at bounding box center [232, 182] width 83 height 36
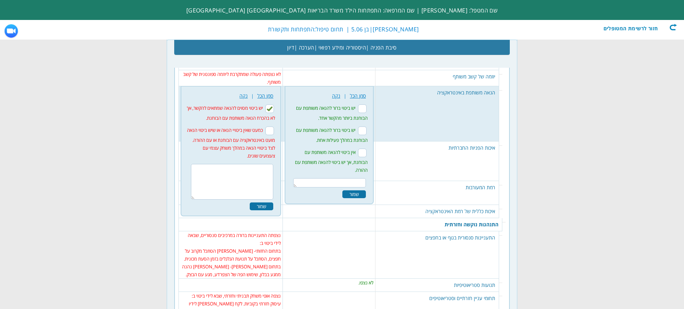
click at [267, 202] on div "שמור" at bounding box center [261, 206] width 23 height 8
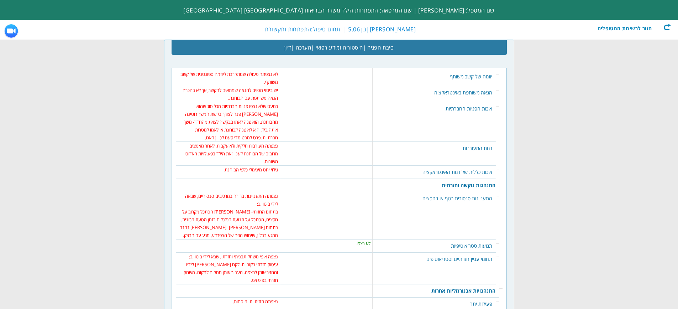
click at [264, 110] on td "[PERSON_NAME] פנה לצורך בקשת המשך רוטינה מהבוחנת. הוא פנה לאמו בבקשה לצאת מהחדר…" at bounding box center [228, 125] width 100 height 31
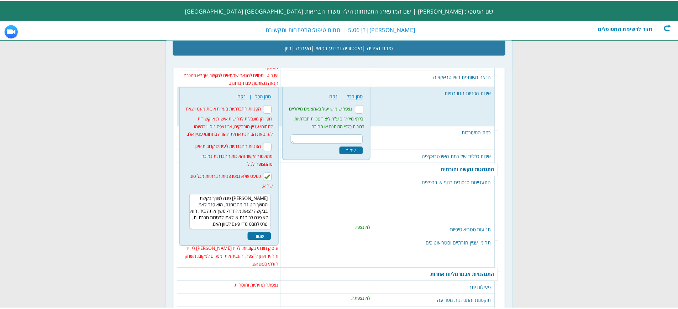
scroll to position [1118, 0]
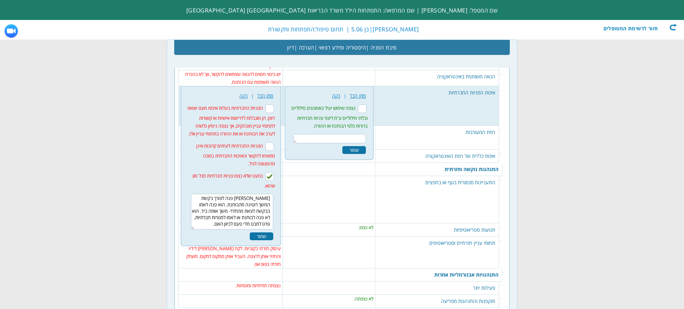
drag, startPoint x: 205, startPoint y: 217, endPoint x: 277, endPoint y: 188, distance: 77.3
click at [277, 188] on div "264 נקה | סמן הכל הפניות החברתיות בעלות איכות מעט יוצאת דופן. הן מוגבלות לדרישו…" at bounding box center [231, 166] width 92 height 152
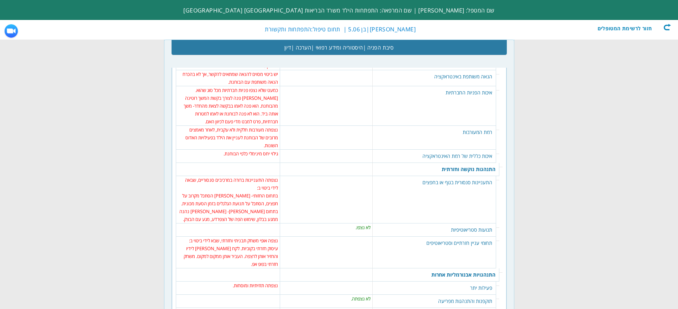
click at [263, 97] on td "[PERSON_NAME] פנה לצורך בקשת המשך רוטינה מהבוחנת. הוא פנה לאמו בבקשה לצאת מהחדר…" at bounding box center [228, 109] width 100 height 31
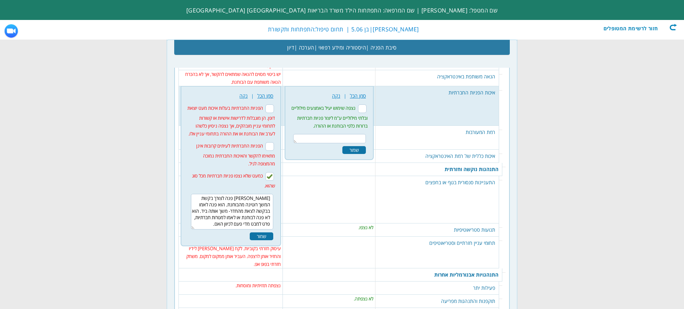
drag, startPoint x: 218, startPoint y: 217, endPoint x: 234, endPoint y: 205, distance: 20.3
click at [234, 205] on textarea "[PERSON_NAME] פנה לצורך בקשת המשך רוטינה מהבוחנת. הוא פנה לאמו בבקשה לצאת מהחדר…" at bounding box center [232, 212] width 83 height 36
type textarea "א"
click at [264, 232] on div "שמור" at bounding box center [261, 236] width 23 height 8
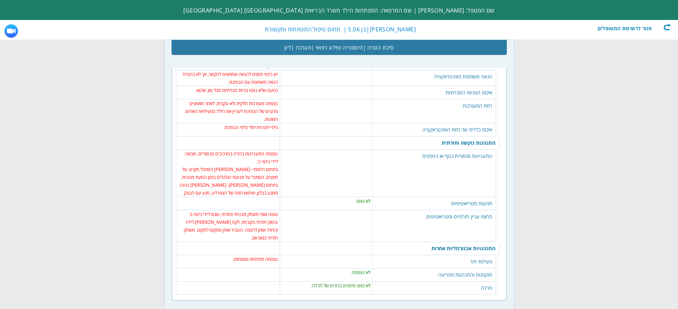
click at [261, 123] on td "גילוי יחס מינימלי כלפי הבוחנת." at bounding box center [228, 127] width 100 height 8
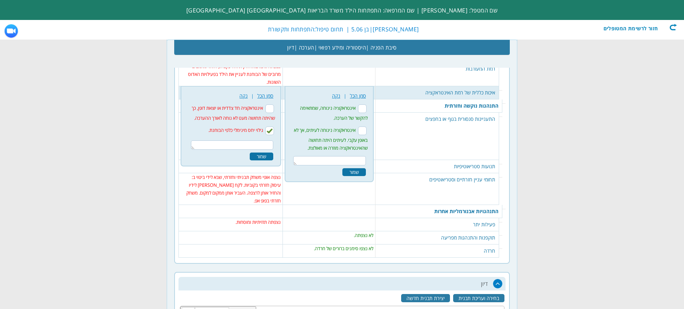
click at [475, 74] on td "רמת המעורבות" at bounding box center [437, 74] width 124 height 24
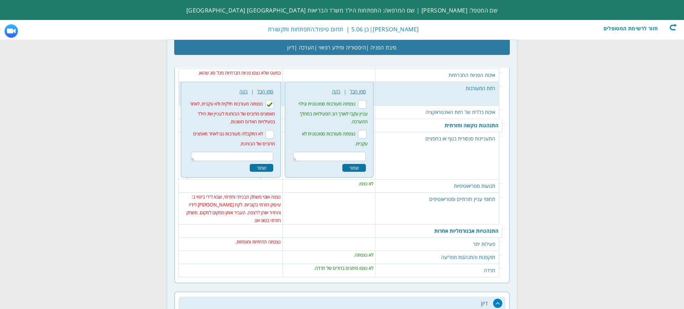
scroll to position [1131, 0]
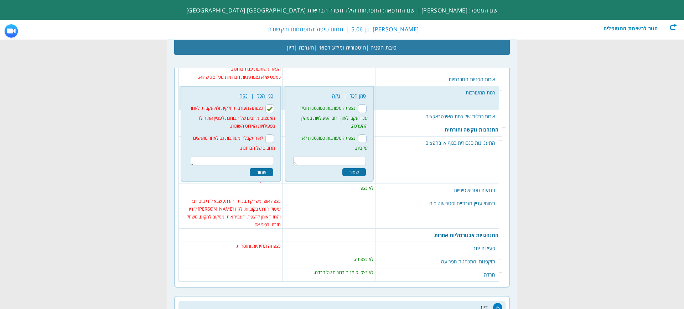
click at [269, 104] on input "נצפתה מעורבות חלקית ולא עקבית, לאחר מאמצים מרובים של הבוחנת לעניין את הילד בפעי…" at bounding box center [269, 108] width 9 height 9
checkbox input "false"
click at [269, 134] on input "לא התקבלה מעורבות גם לאחר מאמצים מרובים של הבוחנת." at bounding box center [269, 138] width 9 height 9
checkbox input "true"
click at [261, 156] on textarea at bounding box center [232, 160] width 83 height 9
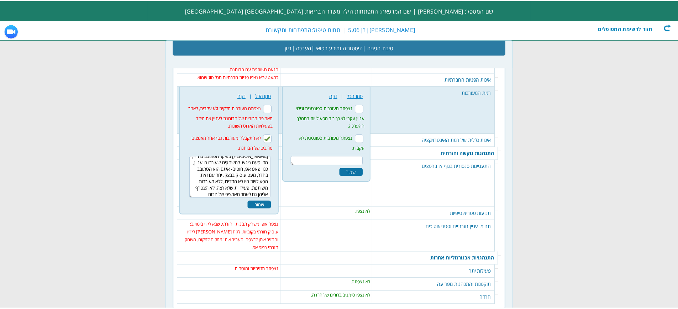
scroll to position [11, 0]
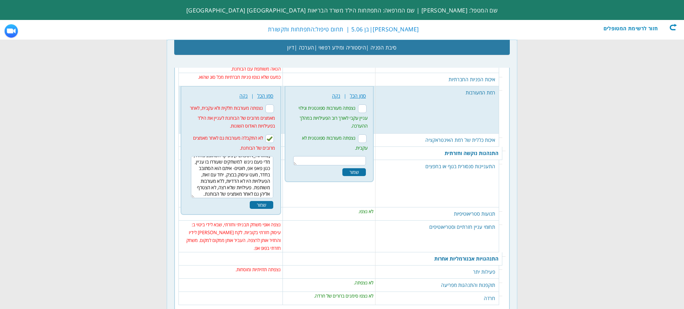
type textarea "[PERSON_NAME] בעיקר הסתובב בחדר, מדי פעם ניגש למשחקים שעוררו בו עניין, כגון פאפ…"
click at [257, 201] on div "שמור" at bounding box center [261, 205] width 23 height 8
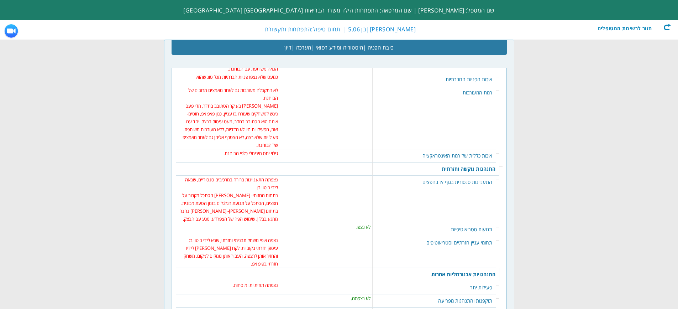
scroll to position [0, 0]
click at [266, 149] on td "גילוי יחס מינימלי כלפי הבוחנת." at bounding box center [228, 153] width 100 height 8
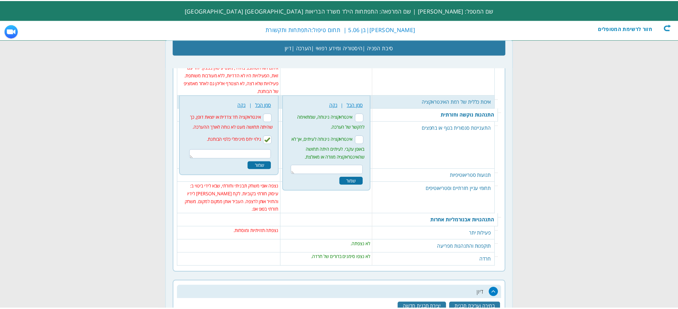
scroll to position [1187, 0]
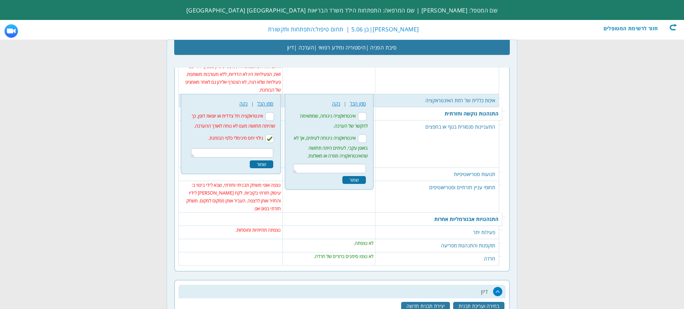
click at [266, 160] on div "שמור" at bounding box center [261, 164] width 23 height 8
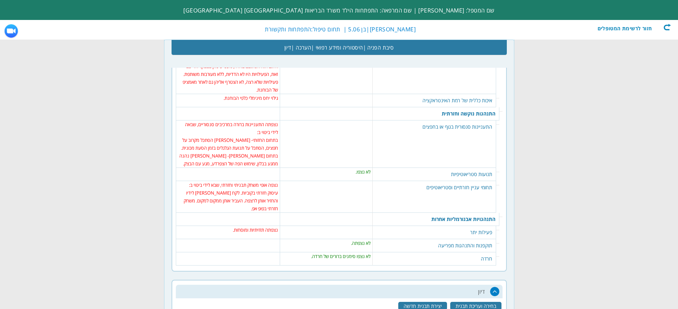
click at [255, 136] on td "בתחום החזותי- [PERSON_NAME] הסתכל מקרוב על חפצים, הסתכל על תנועת הגלגלים בזמן ה…" at bounding box center [228, 151] width 100 height 31
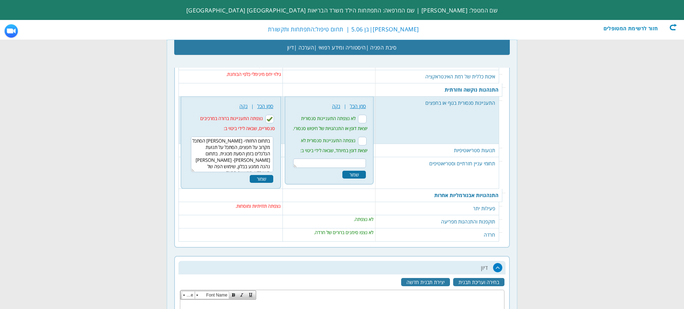
scroll to position [1213, 0]
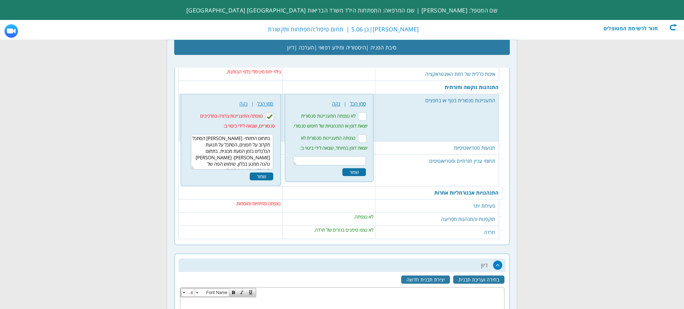
drag, startPoint x: 237, startPoint y: 149, endPoint x: 272, endPoint y: 124, distance: 43.1
click at [272, 134] on textarea "בתחום החזותי- [PERSON_NAME] הסתכל מקרוב על חפצים, הסתכל על תנועת הגלגלים בזמן ה…" at bounding box center [232, 152] width 83 height 36
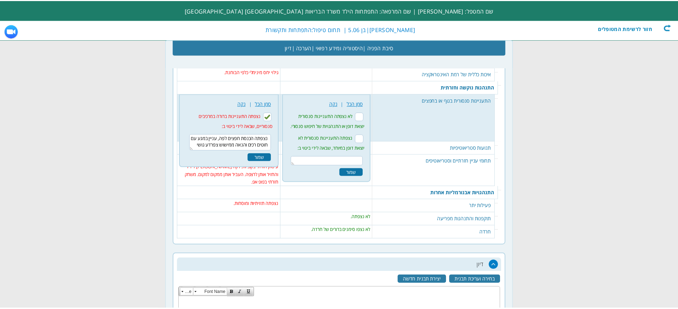
scroll to position [4, 0]
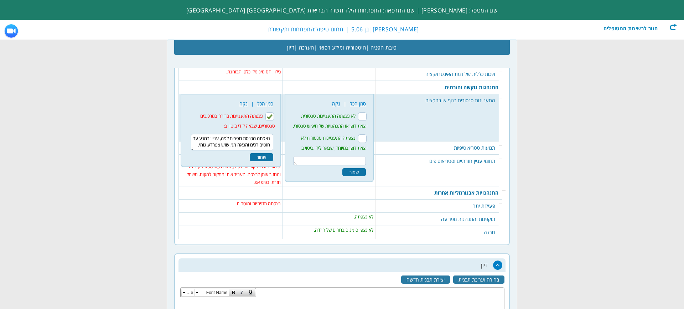
type textarea "נצפתה הכנסת חפצים לפה, עניין במגע עם חוטים רכים והנאה ממישוש צפרדע גומי."
click at [258, 153] on div "שמור" at bounding box center [261, 157] width 23 height 8
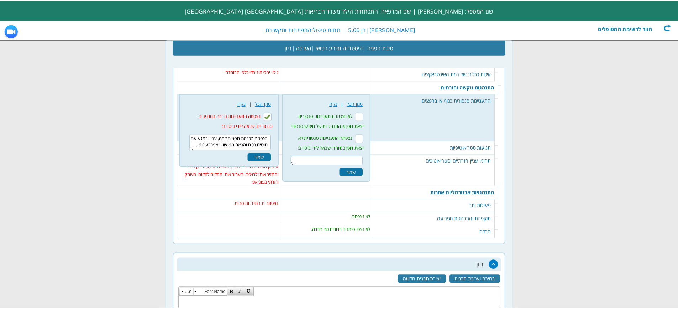
scroll to position [0, 0]
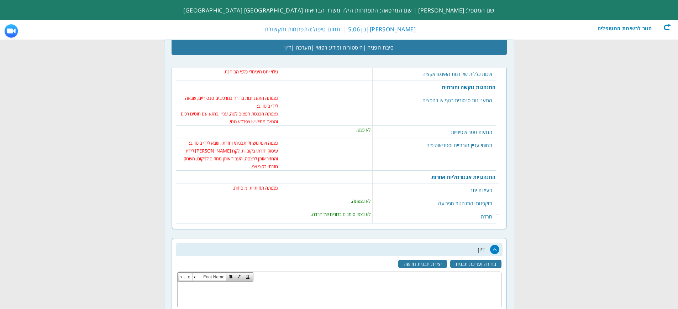
click at [341, 126] on td "לא נצפו." at bounding box center [326, 130] width 89 height 8
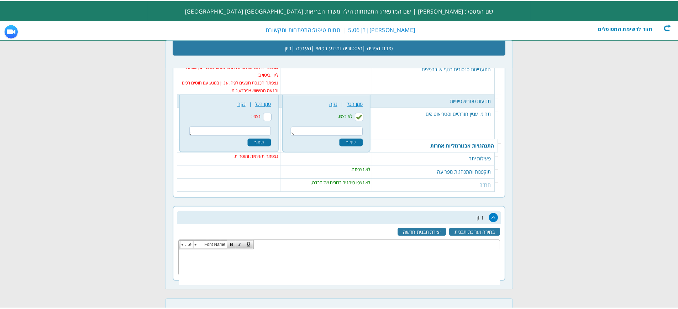
scroll to position [1245, 0]
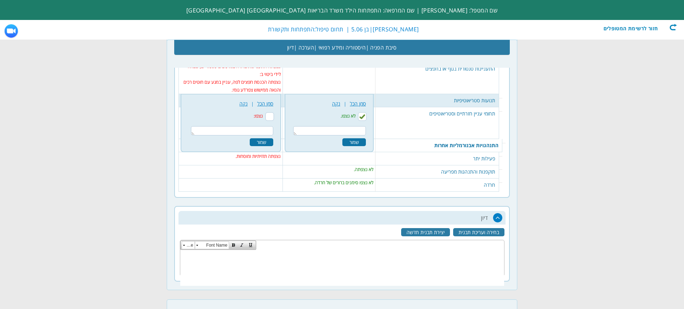
click at [366, 112] on input "לא נצפו." at bounding box center [362, 116] width 9 height 9
checkbox input "false"
click at [271, 112] on input "נצפו:" at bounding box center [269, 116] width 9 height 9
checkbox input "true"
click at [263, 126] on textarea at bounding box center [232, 130] width 82 height 9
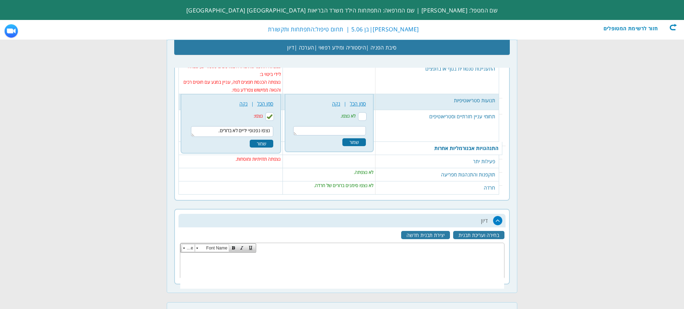
type textarea "נצפו נפנופי ידיים לא ברורים."
click at [258, 140] on div "שמור" at bounding box center [261, 144] width 23 height 8
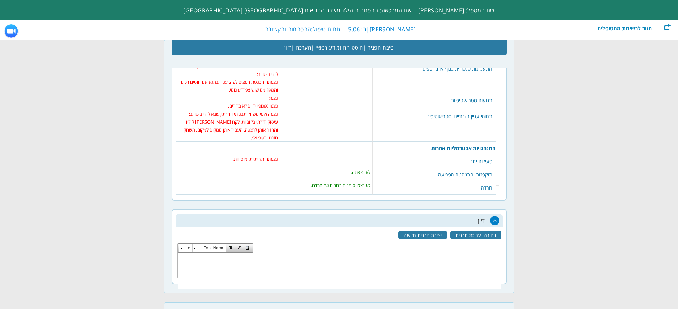
click at [254, 118] on td "עיסוק חזרתי בקוביות. לקח [PERSON_NAME] לידיו והחזיר אותן לרצפה. העביר אותן ממקו…" at bounding box center [228, 129] width 100 height 23
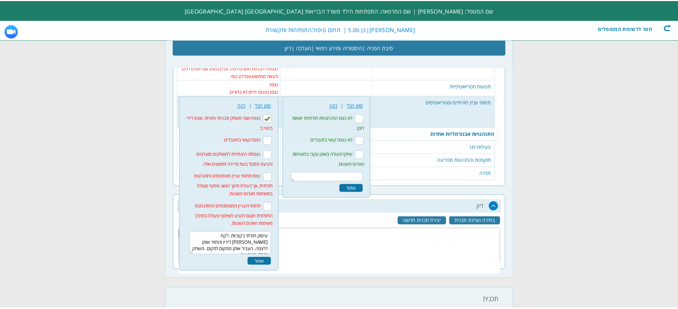
scroll to position [1261, 0]
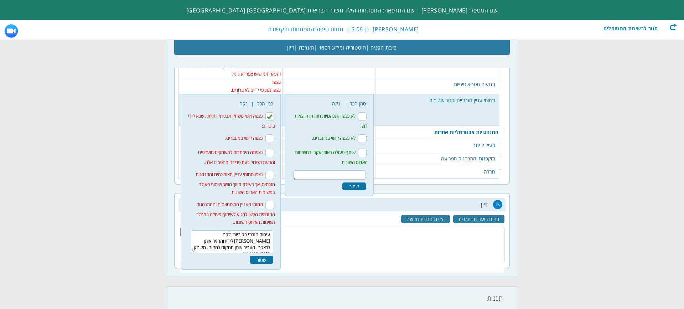
drag, startPoint x: 207, startPoint y: 232, endPoint x: 265, endPoint y: 219, distance: 59.8
click at [265, 230] on textarea "עיסוק חזרתי בקוביות. לקח [PERSON_NAME] לידיו והחזיר אותן לרצפה. העביר אותן ממקו…" at bounding box center [232, 241] width 82 height 23
type textarea "ע"
click at [271, 171] on input "נצפו תחומי עניין מצומצמים והתנהגות חזרתית, אך בעזרת תיווך הושג שיתוף פעולה במשי…" at bounding box center [269, 175] width 9 height 9
checkbox input "true"
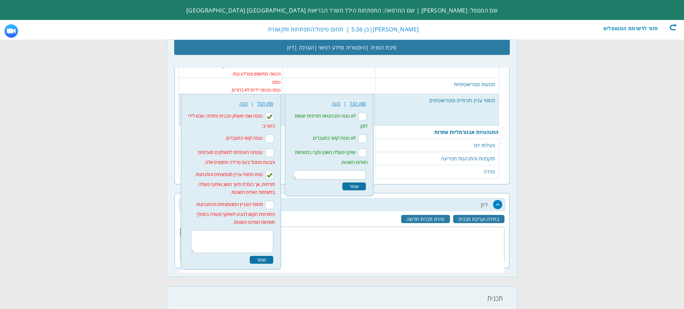
click at [271, 200] on input "תחומי העניין המצומצמים וההתנהגות החזרתית הקשו להגיע לשיתוף פעולה במהלך משימות ה…" at bounding box center [269, 204] width 9 height 9
checkbox input "true"
click at [269, 171] on input "נצפו תחומי עניין מצומצמים והתנהגות חזרתית, אך בעזרת תיווך הושג שיתוף פעולה במשי…" at bounding box center [269, 175] width 9 height 9
checkbox input "false"
click at [273, 112] on input "נצפה אופי משחק תבניתי וחזרתי, שבא לידי ביטוי ב:" at bounding box center [269, 116] width 9 height 9
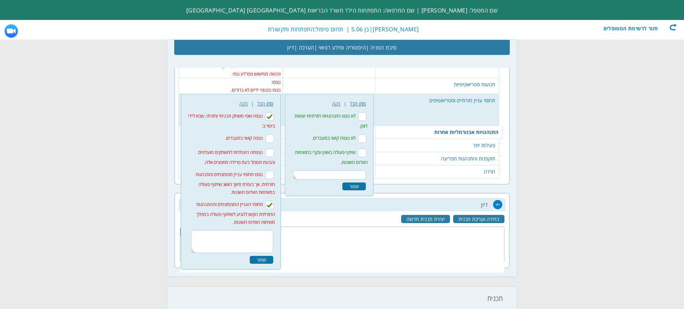
checkbox input "false"
click at [254, 230] on textarea "עיסוק חזרתי בקוביות. לקח [PERSON_NAME] לידיו והחזיר אותן לרצפה. העביר אותן ממקו…" at bounding box center [232, 241] width 82 height 23
type textarea "בעיקר הסתובב בחדר והשמיע [PERSON_NAME], מישש חוטים ביד. שיחק בפופ אפ בצורה חזרת…"
click at [263, 256] on div "שמור" at bounding box center [261, 260] width 23 height 8
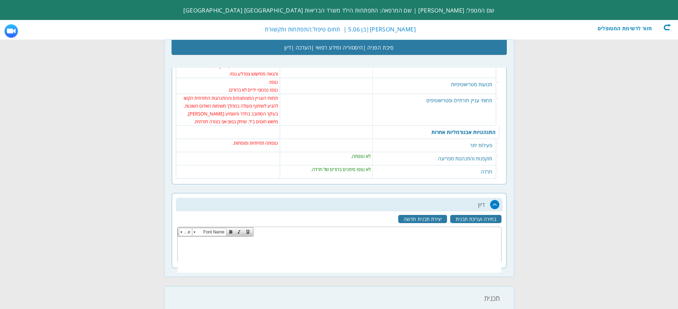
click at [247, 139] on td "נצפתה תזזיתיות ומוסחות." at bounding box center [228, 143] width 100 height 8
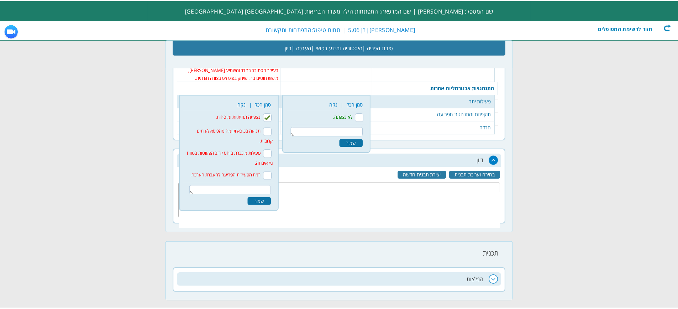
scroll to position [1305, 0]
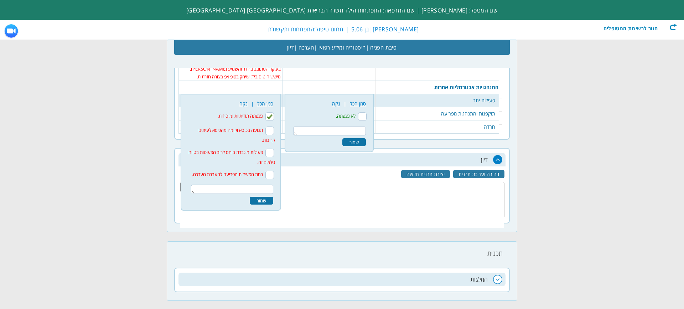
click at [272, 112] on input "נצפתה תזזיתיות ומוסחות." at bounding box center [269, 116] width 9 height 9
checkbox input "false"
click at [366, 112] on input "לא נצפתה." at bounding box center [362, 116] width 9 height 9
checkbox input "true"
click at [366, 138] on div "שמור" at bounding box center [353, 142] width 23 height 8
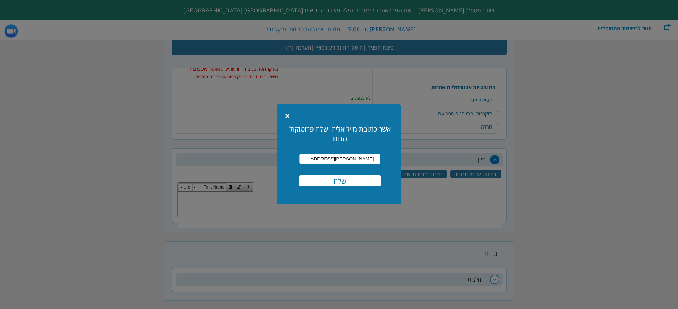
click at [350, 180] on input "שלח" at bounding box center [340, 180] width 82 height 11
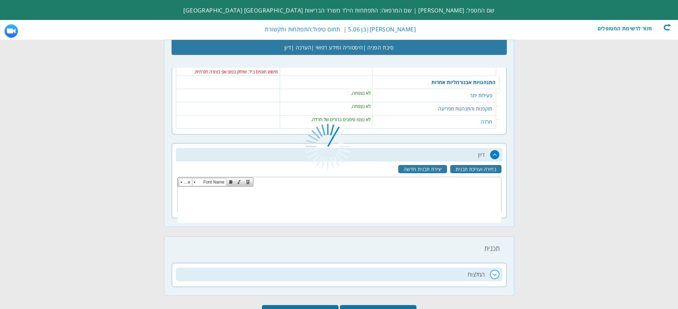
scroll to position [0, 0]
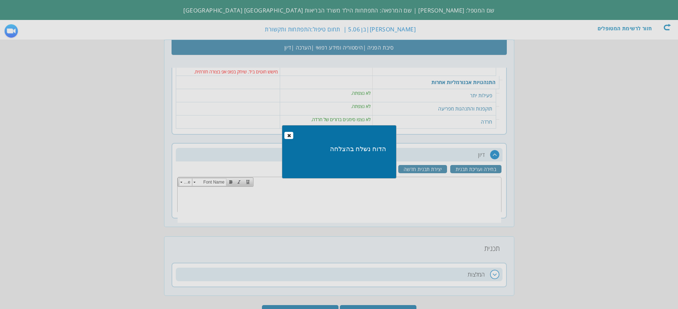
click at [292, 135] on span "button" at bounding box center [289, 135] width 6 height 6
